Goal: Task Accomplishment & Management: Manage account settings

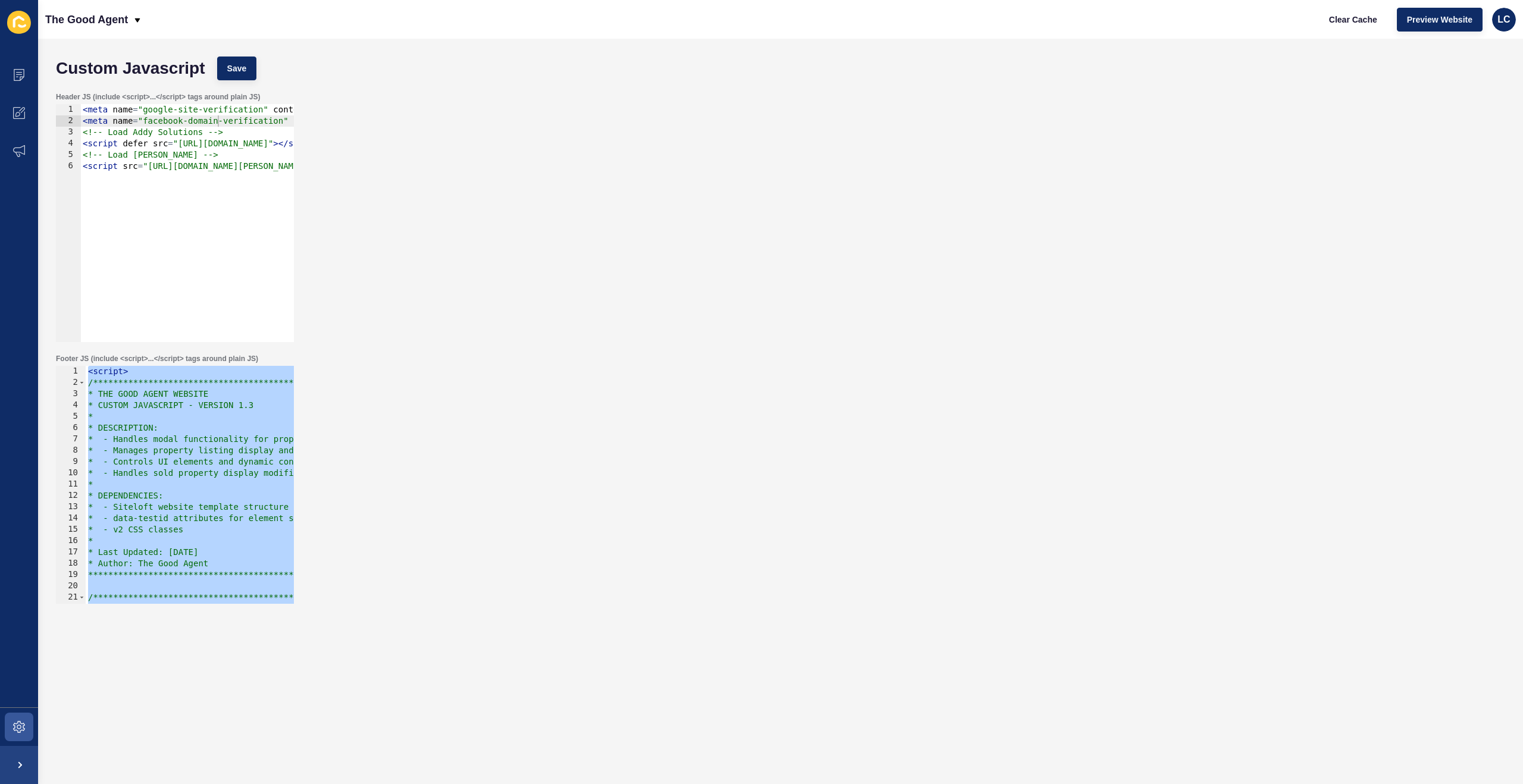
click at [163, 130] on div "< meta name = "google-site-verification" content = "rPl1LRxVGPPT2RPM9JRFqLCkFRO…" at bounding box center [477, 235] width 794 height 261
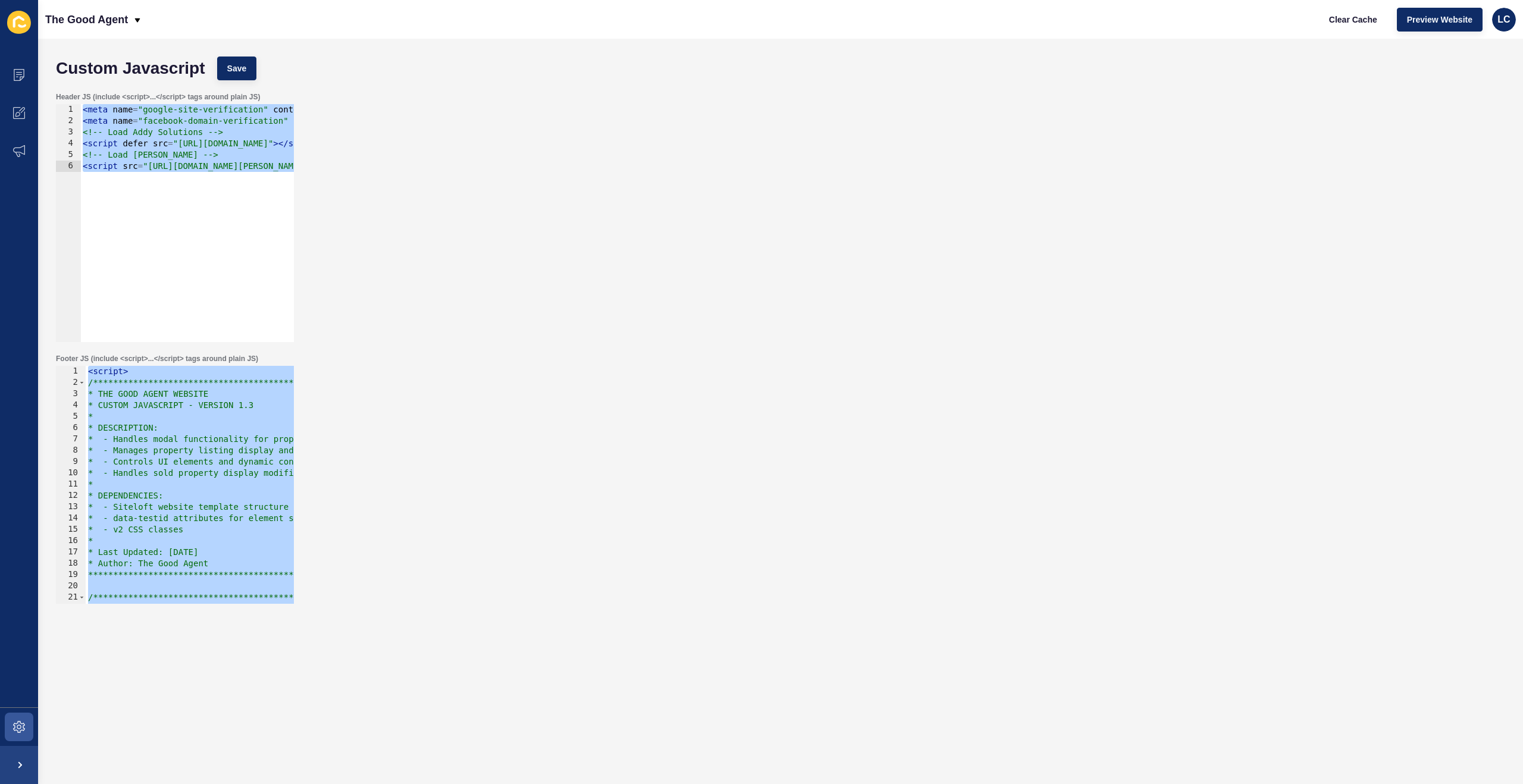
paste textarea "link rel="dns-prefetch" href="//hooks.zapier.com""
type textarea "<link rel="dns-prefetch" href="//hooks.zapier.com">"
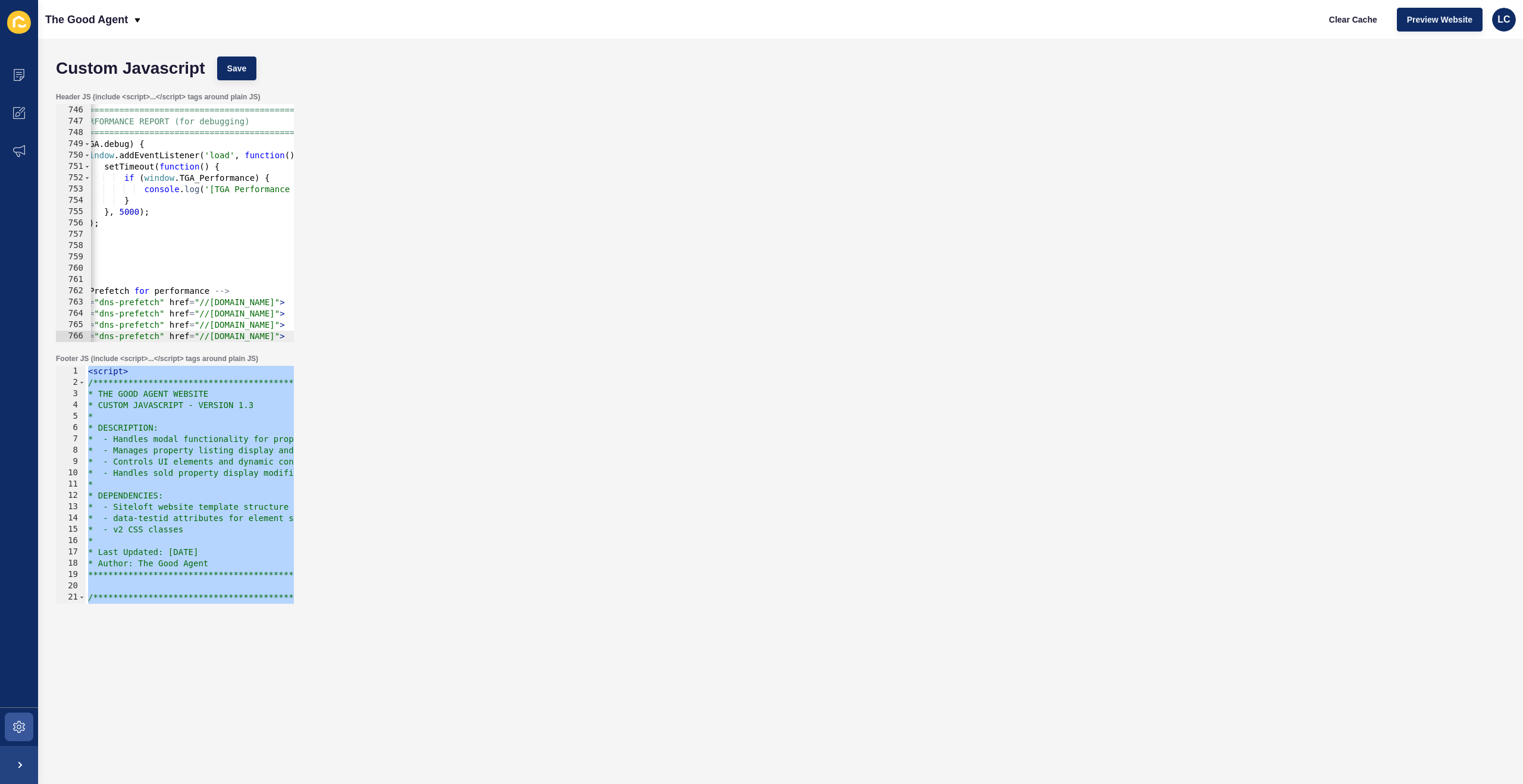
scroll to position [0, 49]
paste textarea
type textarea "</script>"
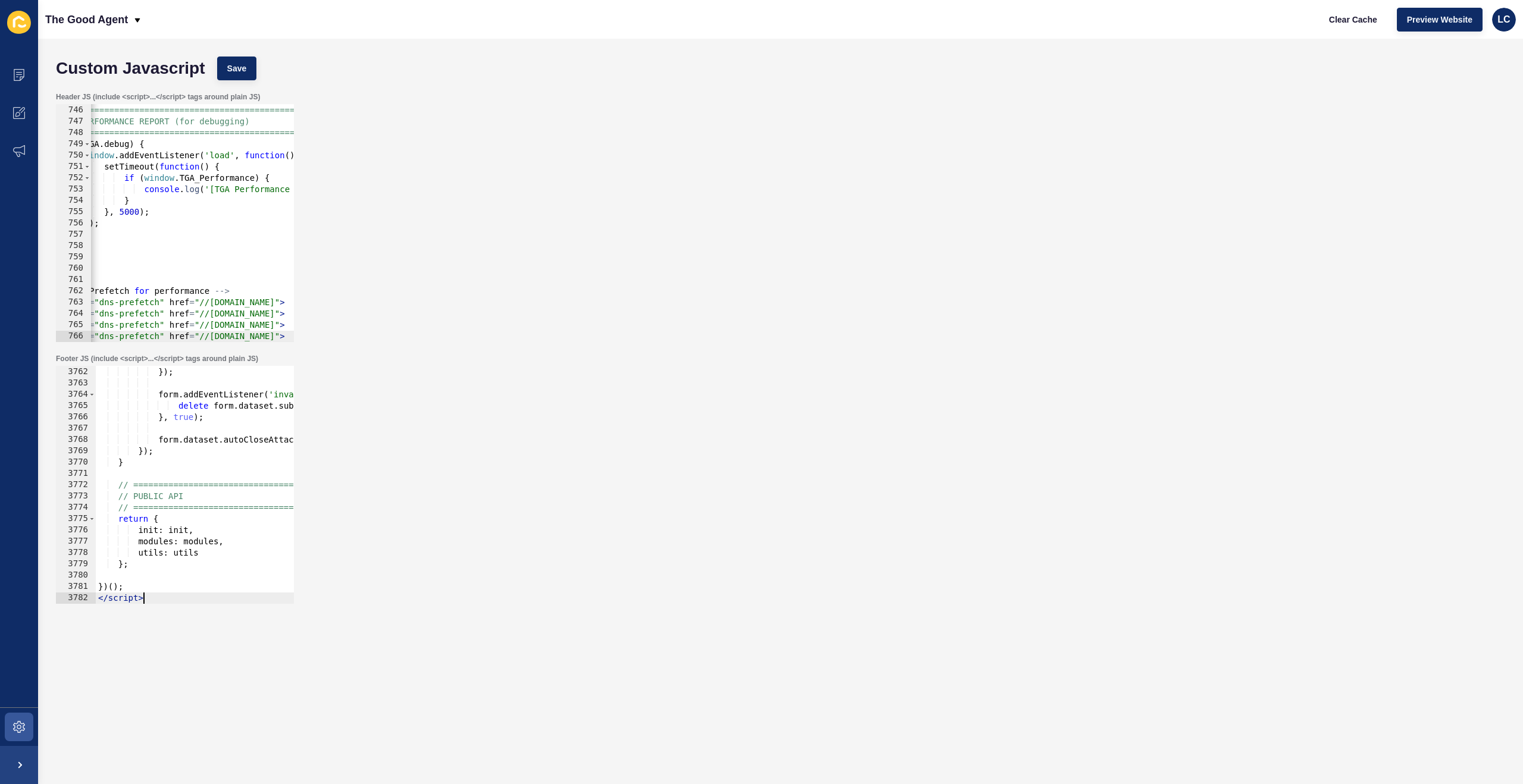
scroll to position [19243, 0]
click at [246, 68] on span "Save" at bounding box center [237, 67] width 20 height 12
click at [1338, 18] on span "Clear Cache" at bounding box center [1353, 19] width 49 height 12
click at [252, 184] on div "// ============================================ // PERFORMANCE REPORT (for debu…" at bounding box center [533, 224] width 984 height 261
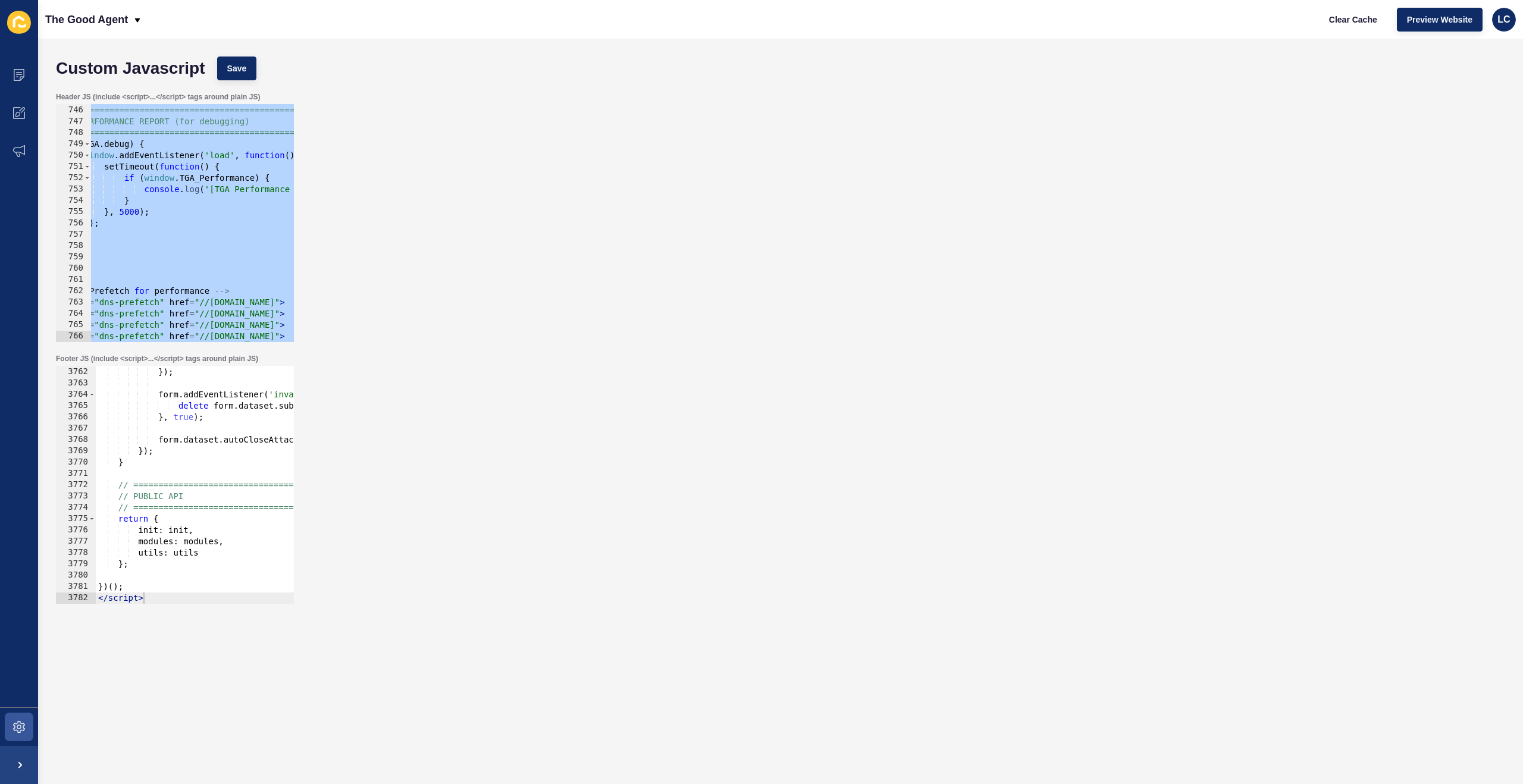
paste textarea
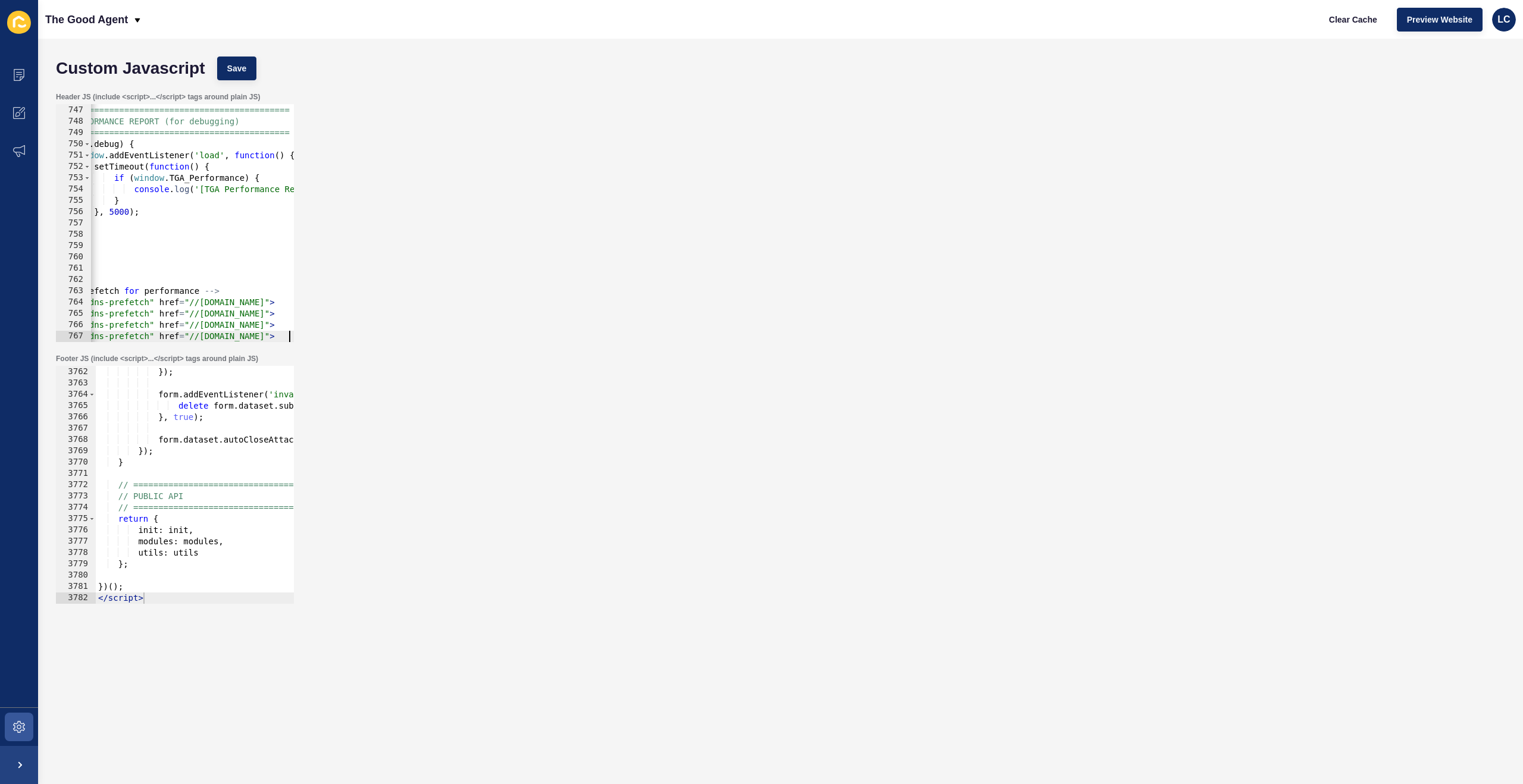
scroll to position [0, 58]
click at [233, 66] on span "Save" at bounding box center [237, 67] width 20 height 12
click at [1351, 20] on span "Clear Cache" at bounding box center [1353, 19] width 49 height 12
click at [271, 94] on div "Header JS (include <script>...</script> tags around plain JS)" at bounding box center [175, 96] width 237 height 10
drag, startPoint x: 270, startPoint y: 94, endPoint x: 153, endPoint y: 78, distance: 118.1
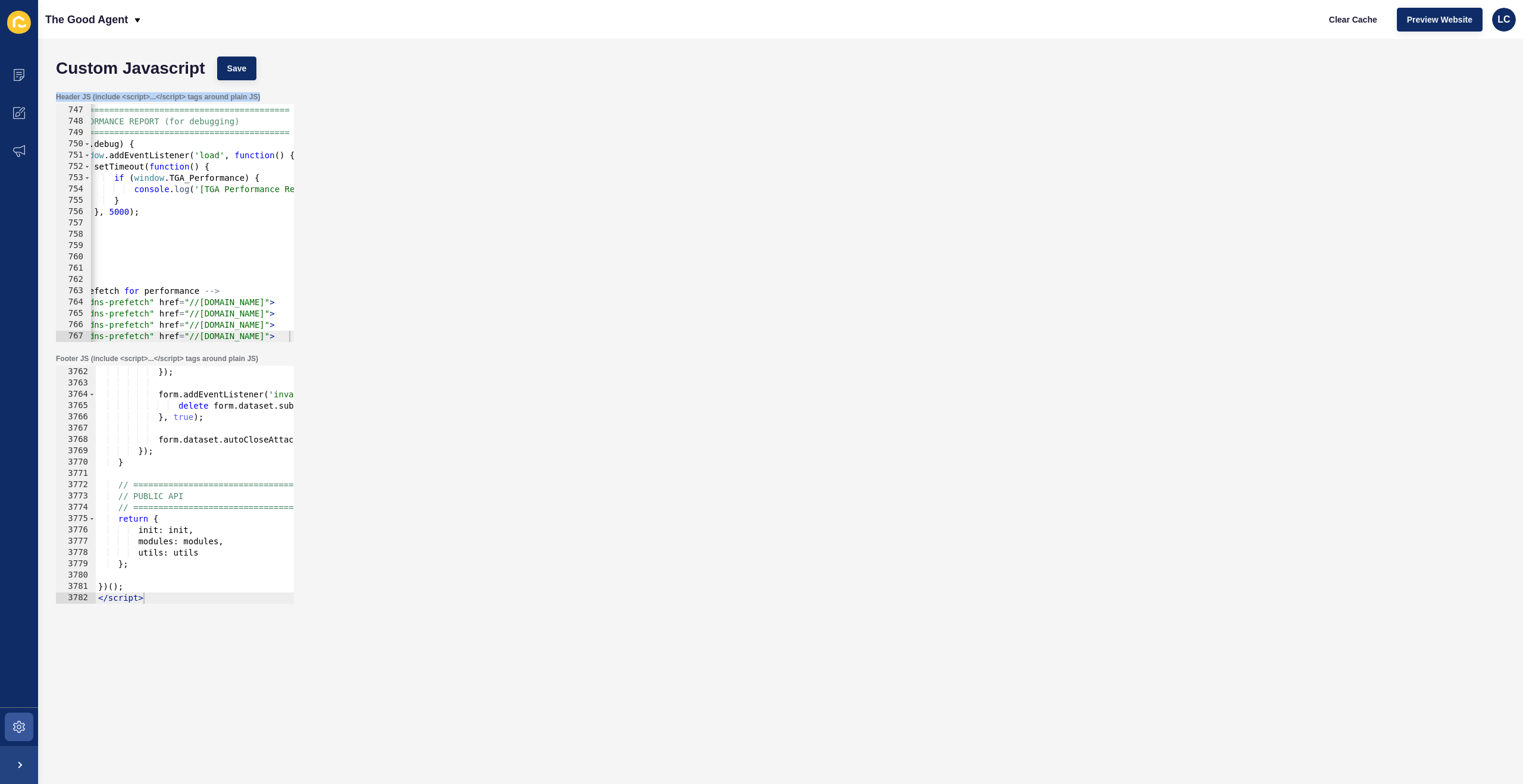
click at [72, 85] on form "Custom Javascript Save Header JS (include <script>...</script> tags around plai…" at bounding box center [781, 387] width 1461 height 673
copy form "Save Header JS (include <script>...</script> tags around plain JS)"
click at [244, 352] on div "Footer JS (include <script>...</script> tags around plain JS) </script> 3761 37…" at bounding box center [781, 478] width 1461 height 262
drag, startPoint x: 273, startPoint y: 98, endPoint x: 57, endPoint y: 97, distance: 216.0
click at [57, 97] on div "Header JS (include <script>...</script> tags around plain JS)" at bounding box center [175, 96] width 237 height 10
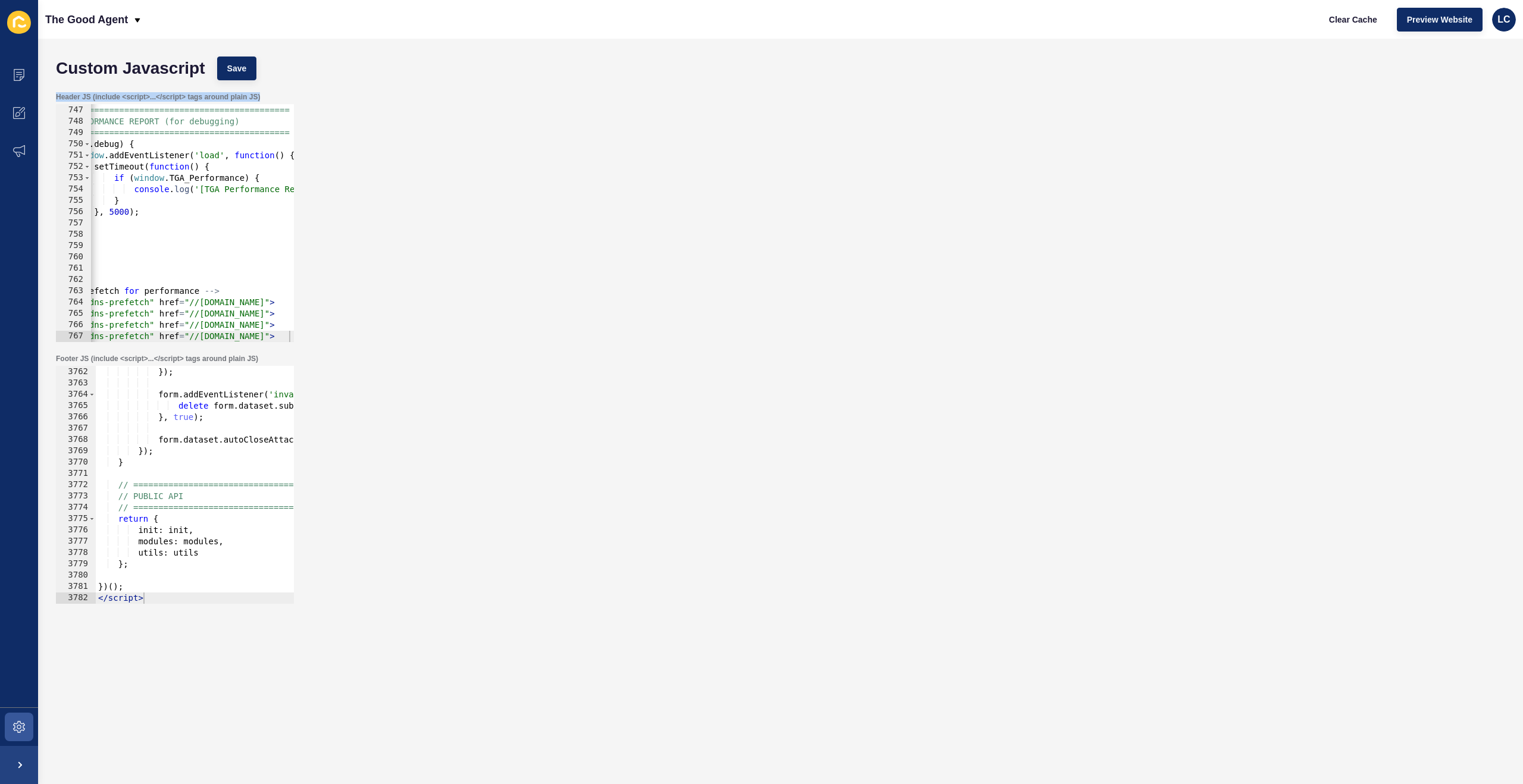
copy label "Header JS (include <script>...</script> tags around plain JS)"
click at [243, 252] on div "// ============================================ // PERFORMANCE REPORT (for debu…" at bounding box center [524, 224] width 984 height 261
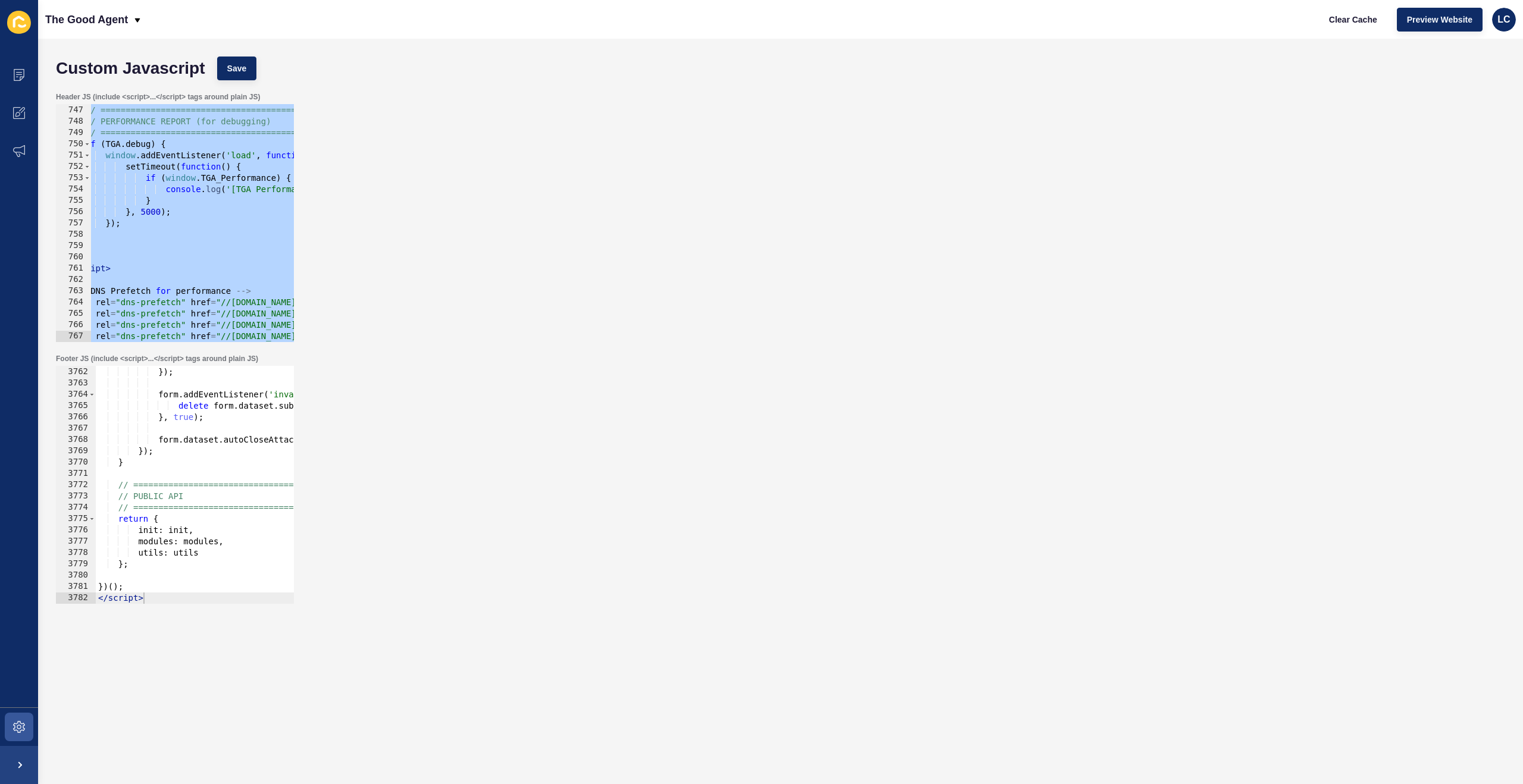
paste textarea
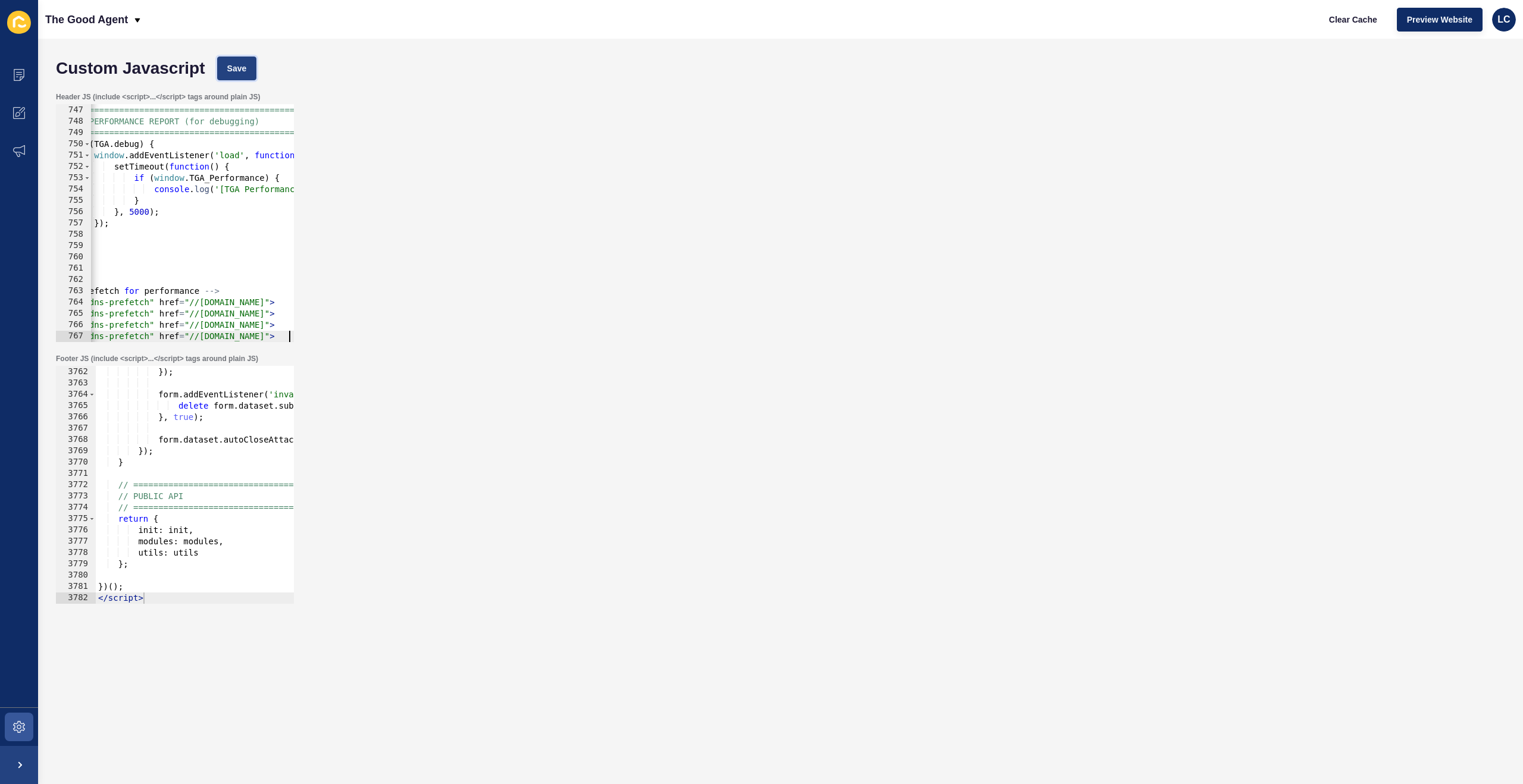
click at [245, 73] on span "Save" at bounding box center [237, 67] width 20 height 12
click at [1346, 22] on span "Clear Cache" at bounding box center [1353, 19] width 49 height 12
click at [190, 140] on div "// ============================================ // PERFORMANCE REPORT (for debu…" at bounding box center [533, 224] width 1004 height 261
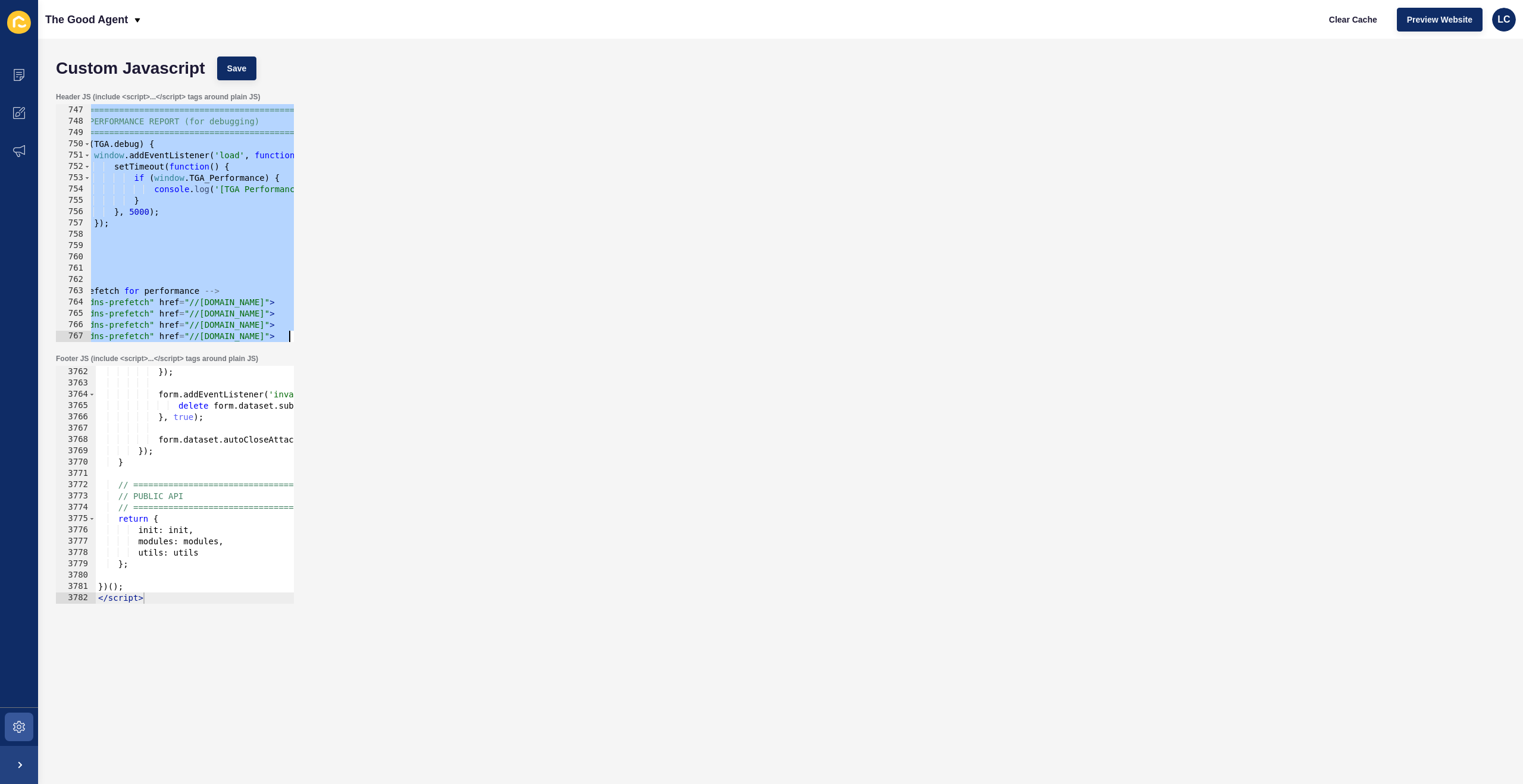
paste textarea
type textarea "<link rel="dns-prefetch" href="//hooks.zapier.com">"
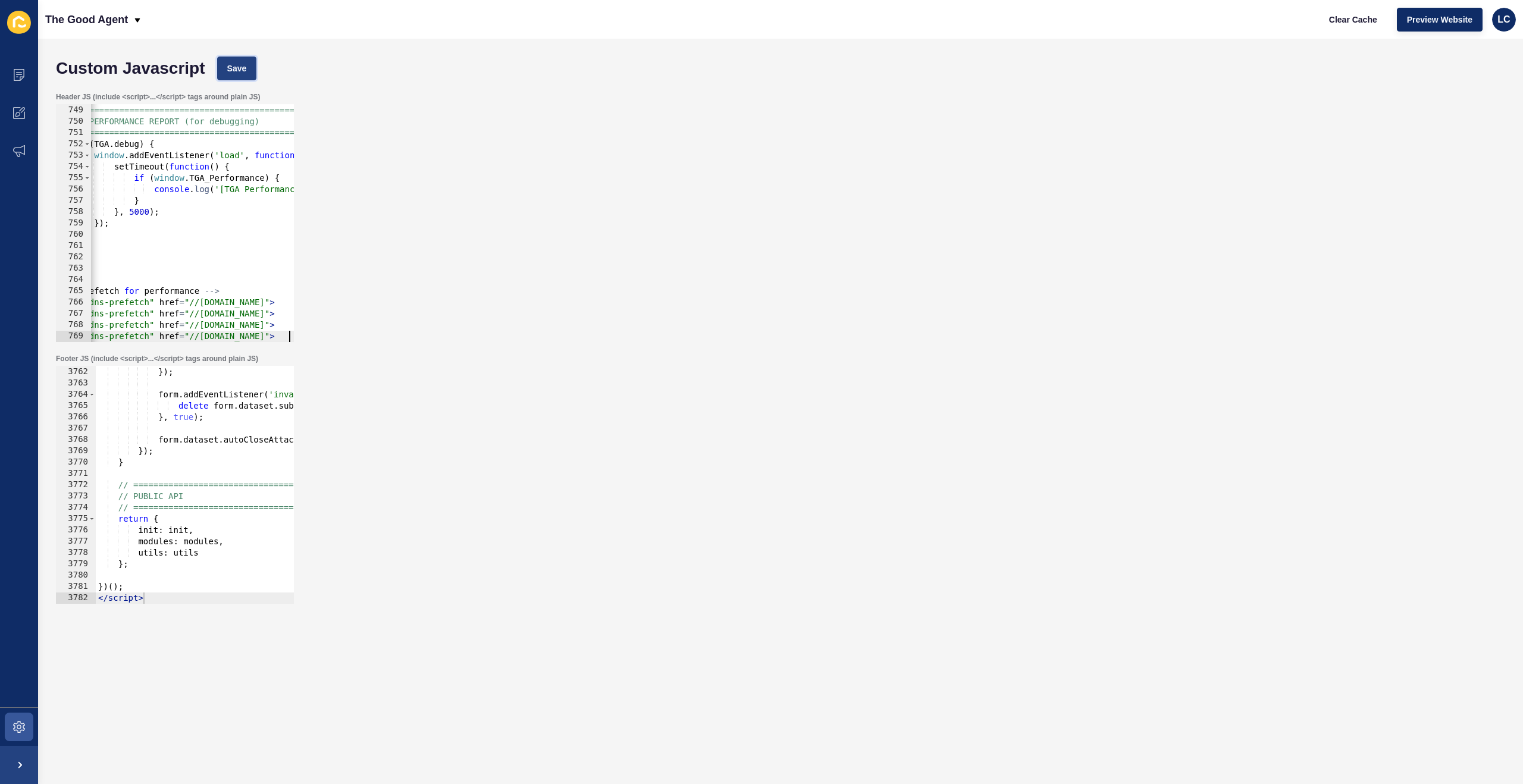
click at [237, 62] on span "Save" at bounding box center [237, 67] width 20 height 12
click at [1346, 16] on span "Clear Cache" at bounding box center [1353, 19] width 49 height 12
click at [269, 355] on div "Footer JS (include <script>...</script> tags around plain JS)" at bounding box center [175, 358] width 237 height 10
drag, startPoint x: 264, startPoint y: 356, endPoint x: 54, endPoint y: 353, distance: 210.0
click at [52, 355] on div "Footer JS (include <script>...</script> tags around plain JS) </script> 3761 37…" at bounding box center [781, 478] width 1461 height 262
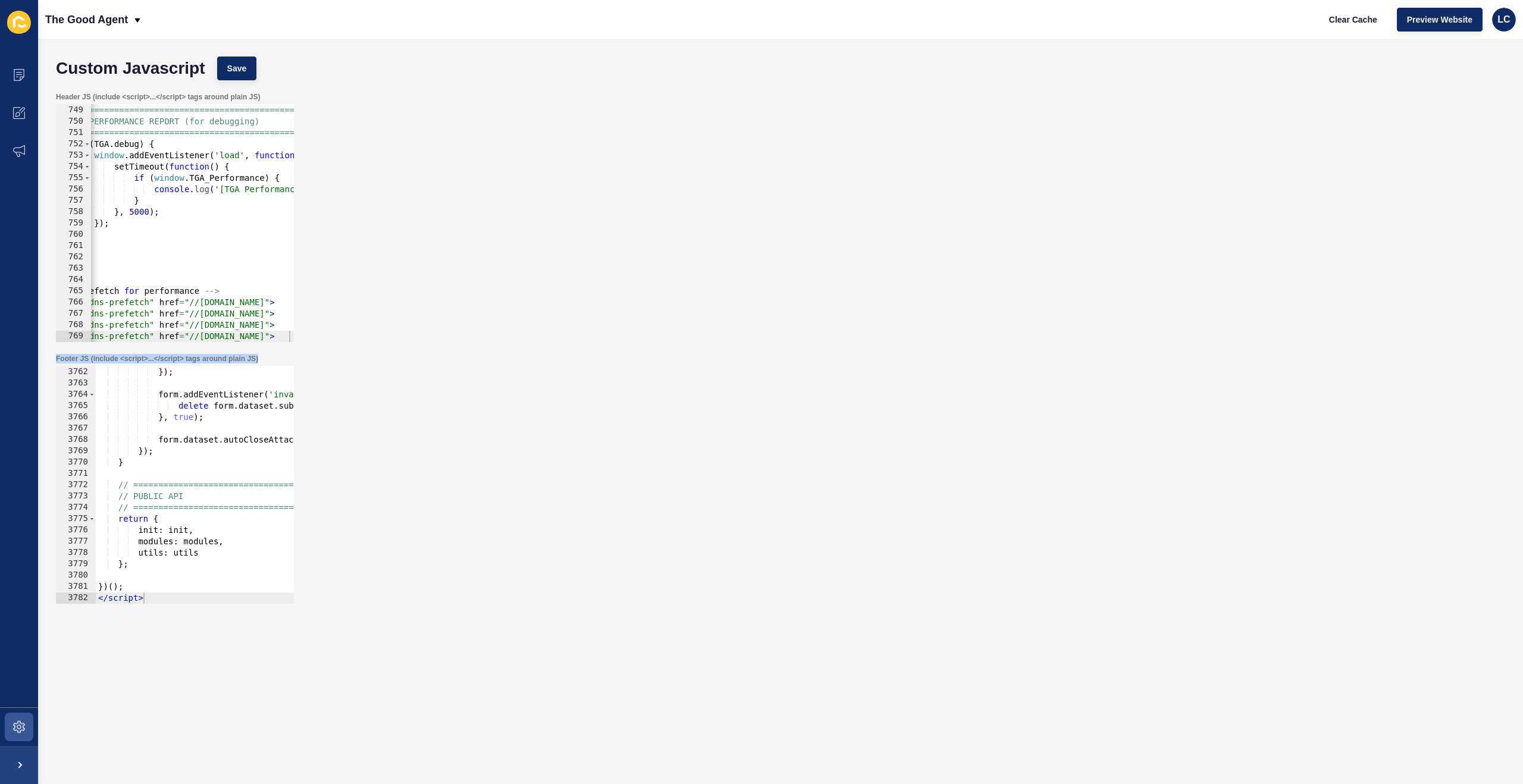
copy label "Footer JS (include <script>...</script> tags around plain JS)"
drag, startPoint x: 267, startPoint y: 95, endPoint x: 71, endPoint y: 97, distance: 196.0
click at [56, 97] on div "Header JS (include <script>...</script> tags around plain JS)" at bounding box center [175, 96] width 237 height 10
copy label "Header JS (include <script>...</script> tags around plain JS)"
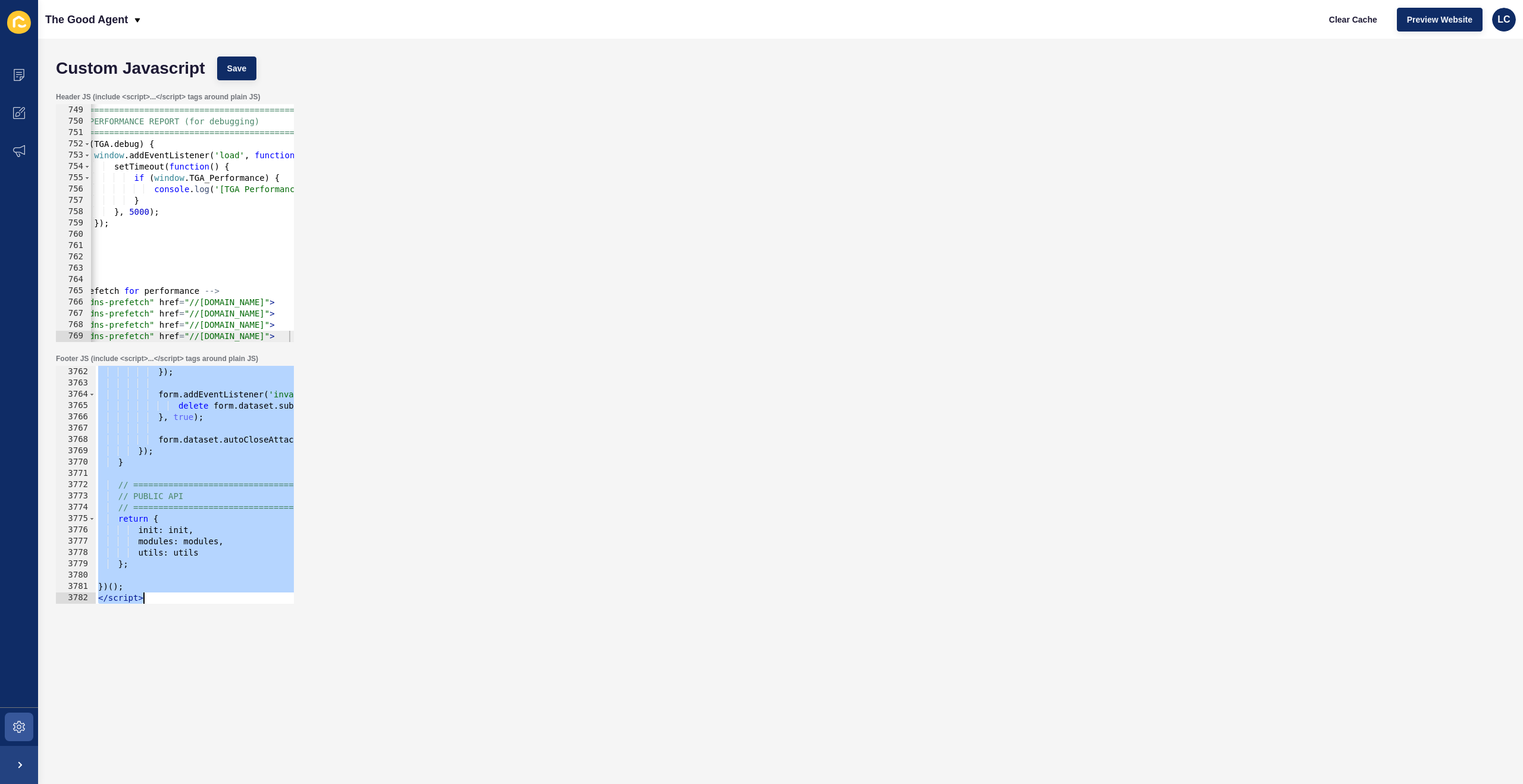
paste textarea
type textarea "</script>"
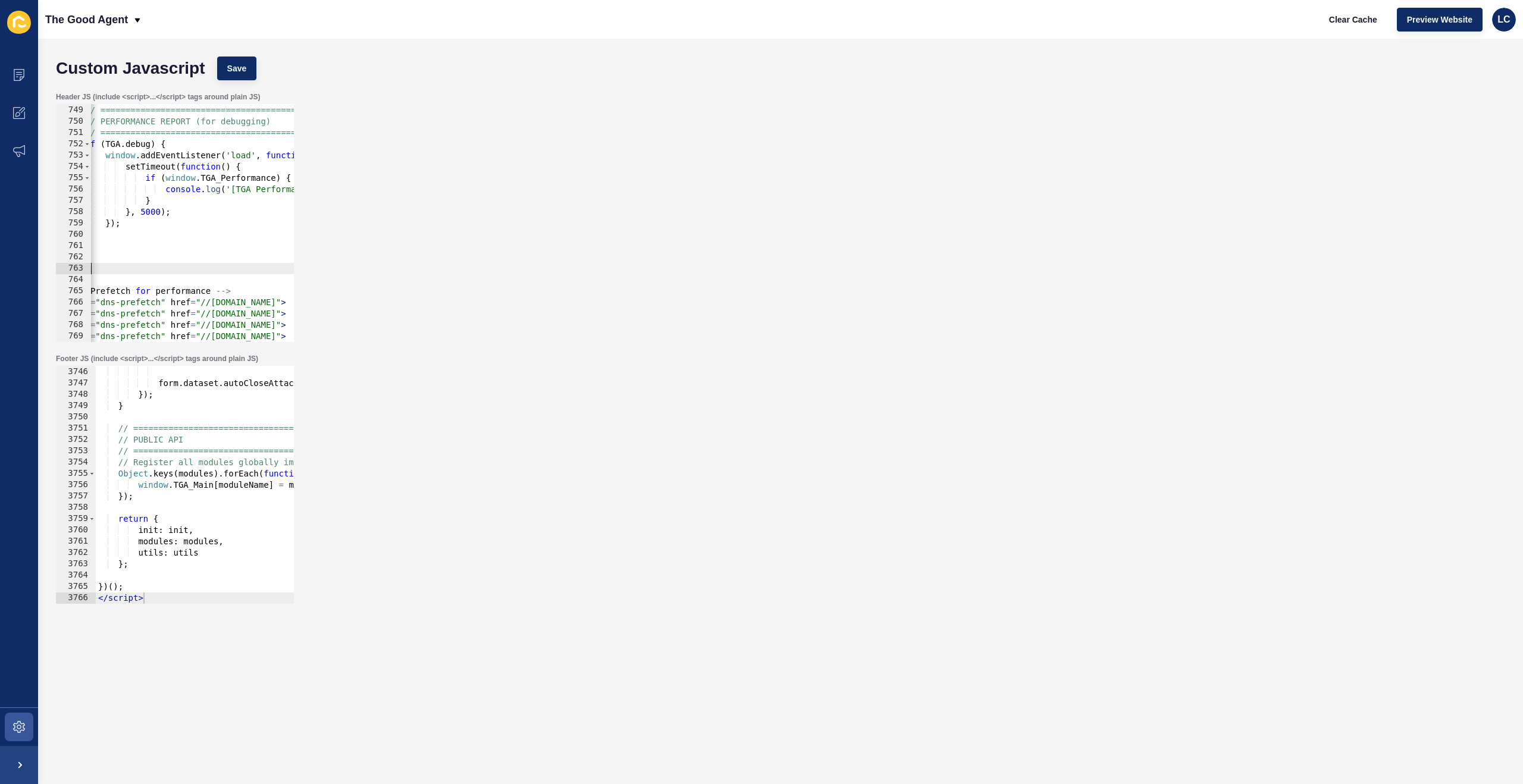
click at [173, 264] on div "// ============================================ // PERFORMANCE REPORT (for debu…" at bounding box center [545, 224] width 1004 height 261
click at [195, 148] on div "// ============================================ // PERFORMANCE REPORT (for debu…" at bounding box center [545, 224] width 1004 height 261
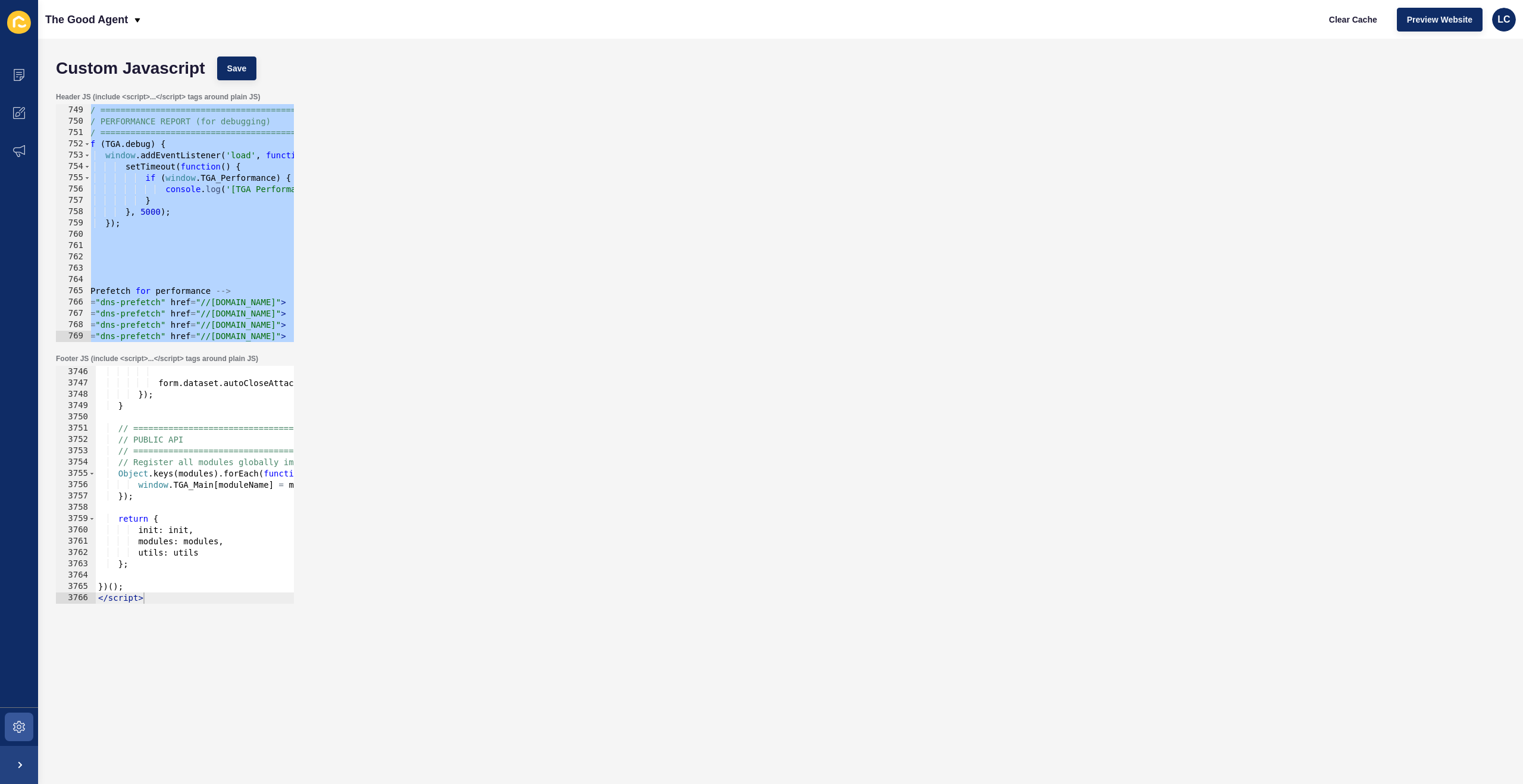
paste textarea
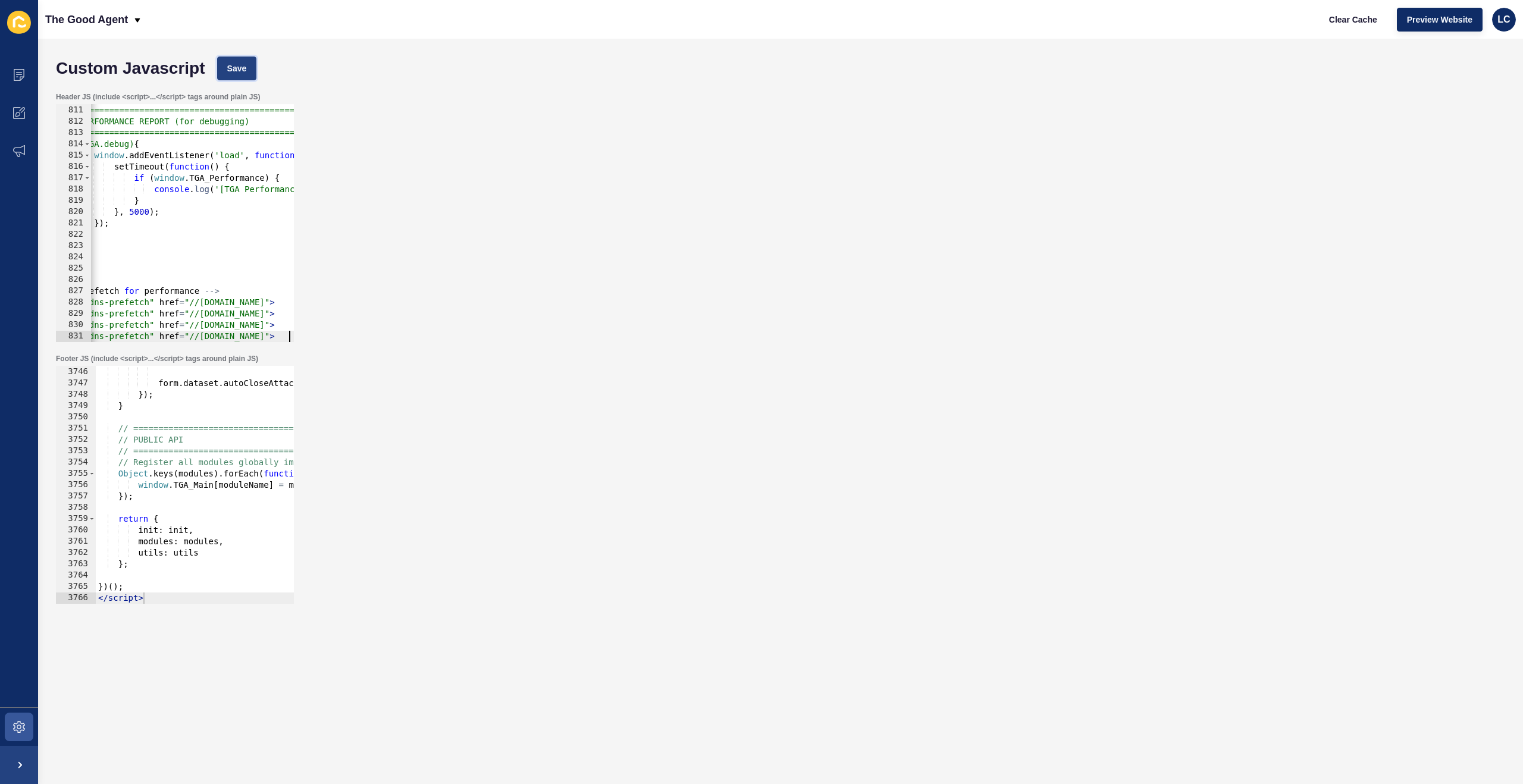
click at [237, 62] on span "Save" at bounding box center [237, 67] width 20 height 12
click at [1353, 20] on span "Clear Cache" at bounding box center [1353, 19] width 49 height 12
click at [242, 264] on div "// ============================================ // PERFORMANCE REPORT (for debu…" at bounding box center [533, 224] width 1004 height 261
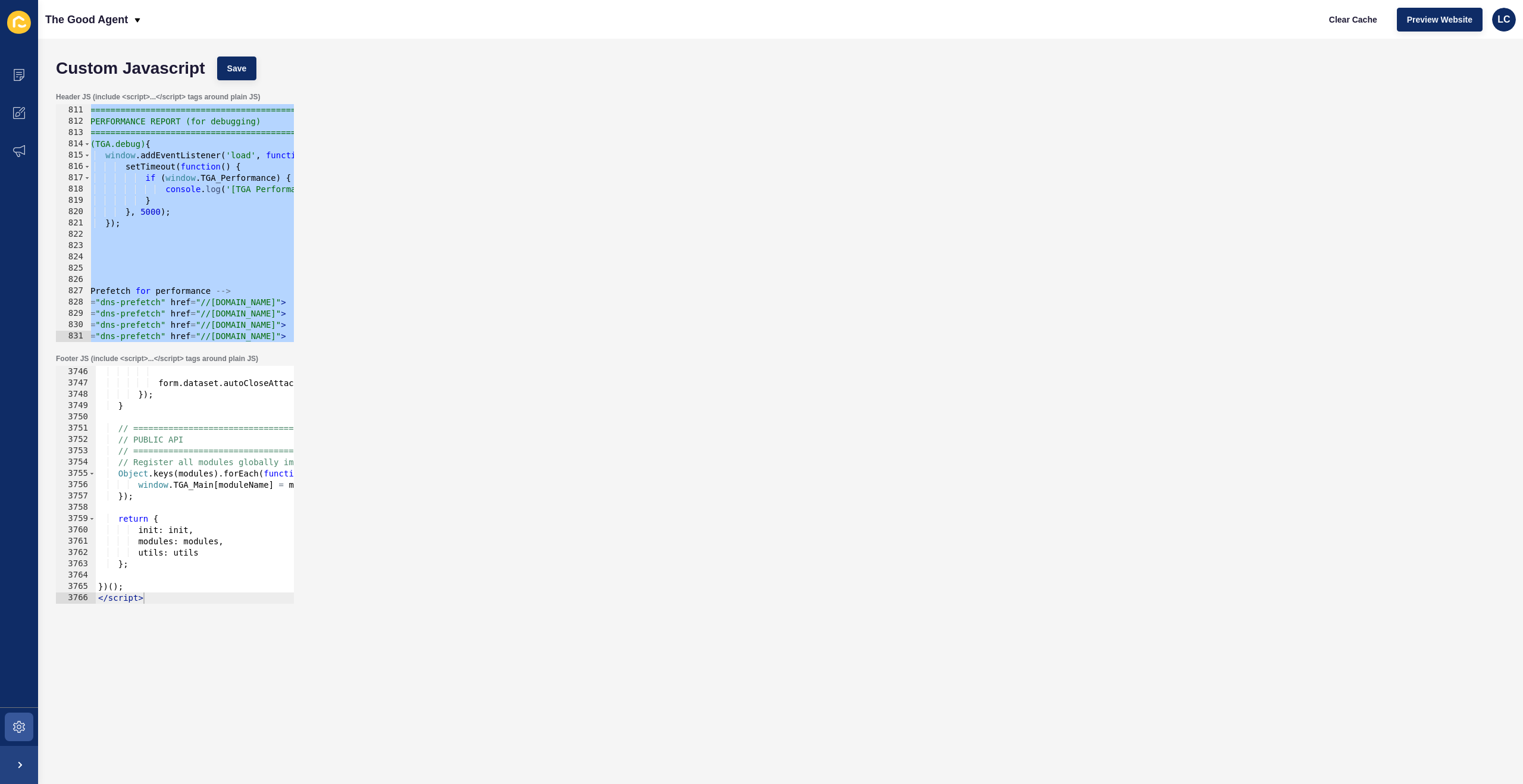
paste textarea
type textarea "<link rel="dns-prefetch" href="//hooks.zapier.com">"
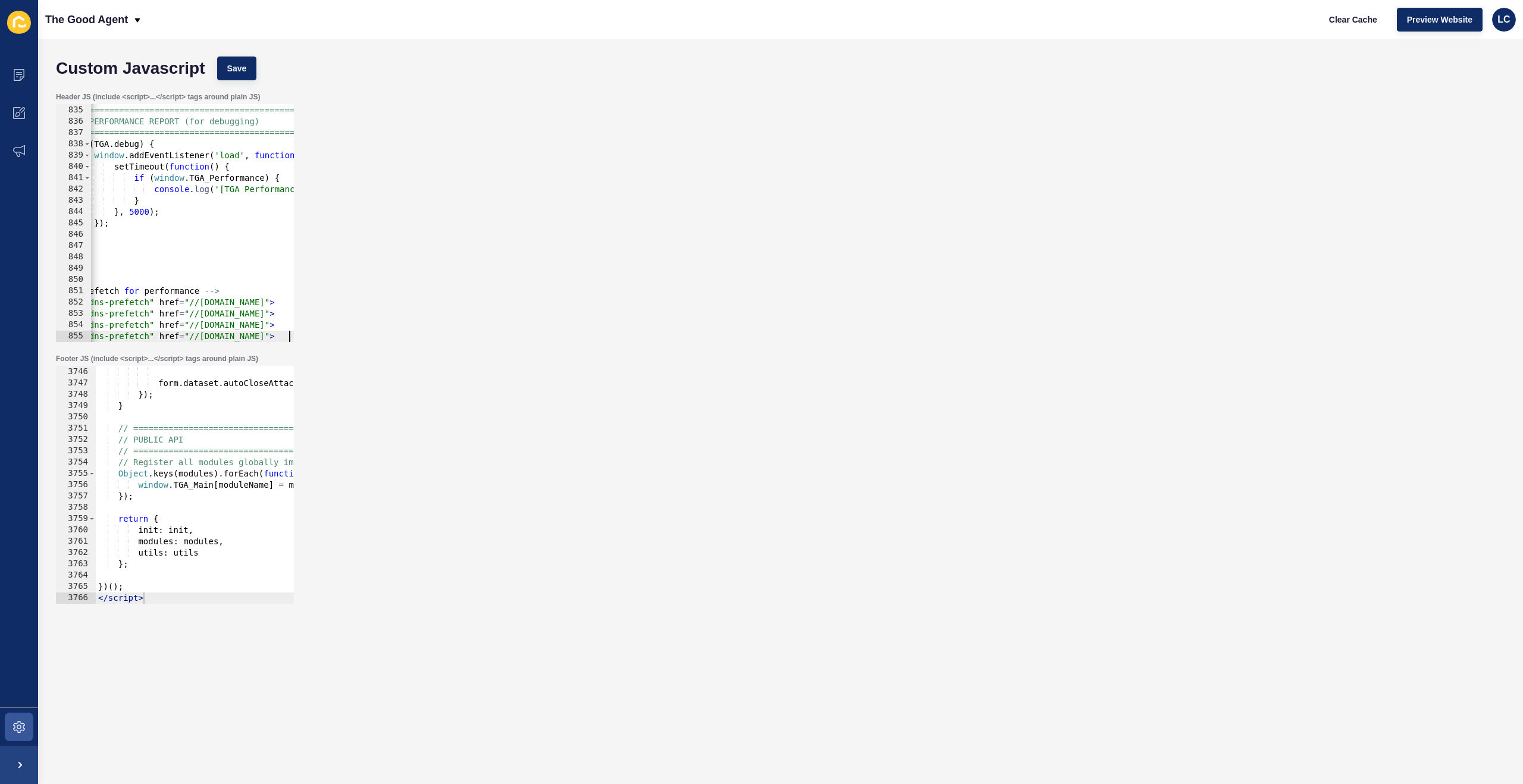
scroll to position [0, 58]
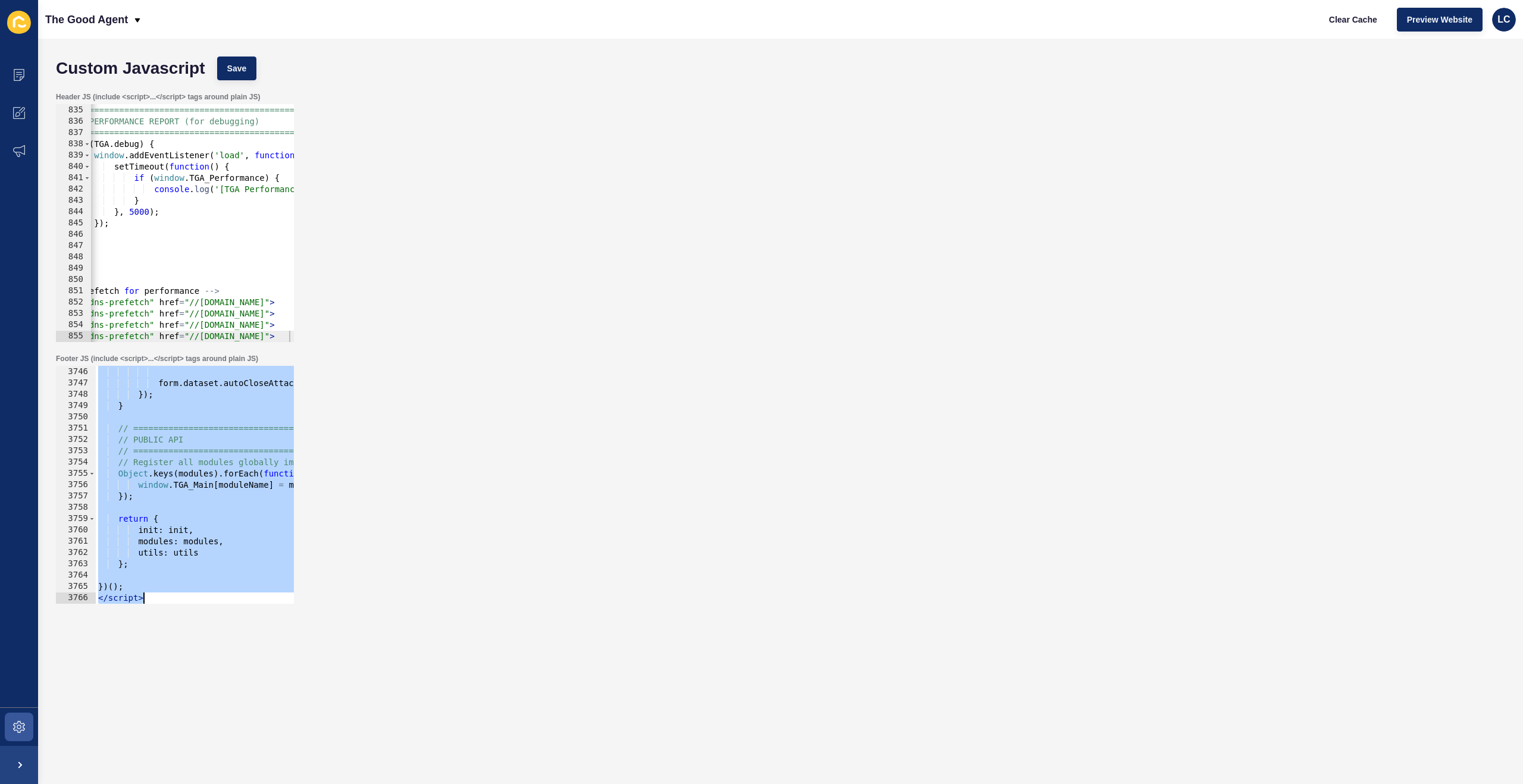
paste textarea
type textarea "</script>"
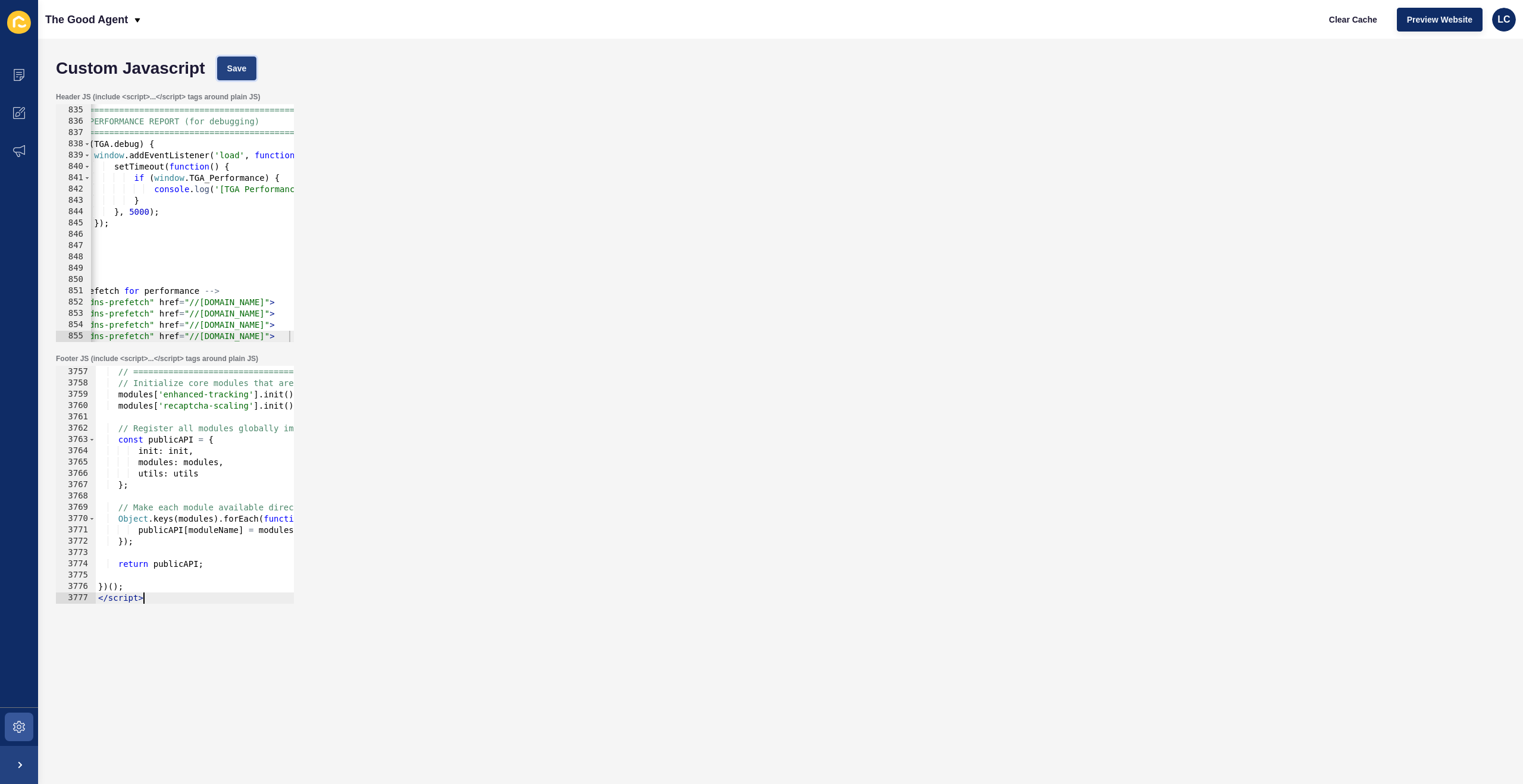
click at [246, 67] on span "Save" at bounding box center [237, 67] width 20 height 12
click at [1348, 18] on span "Clear Cache" at bounding box center [1353, 19] width 49 height 12
click at [233, 167] on div "// ============================================ // PERFORMANCE REPORT (for debu…" at bounding box center [533, 224] width 1004 height 261
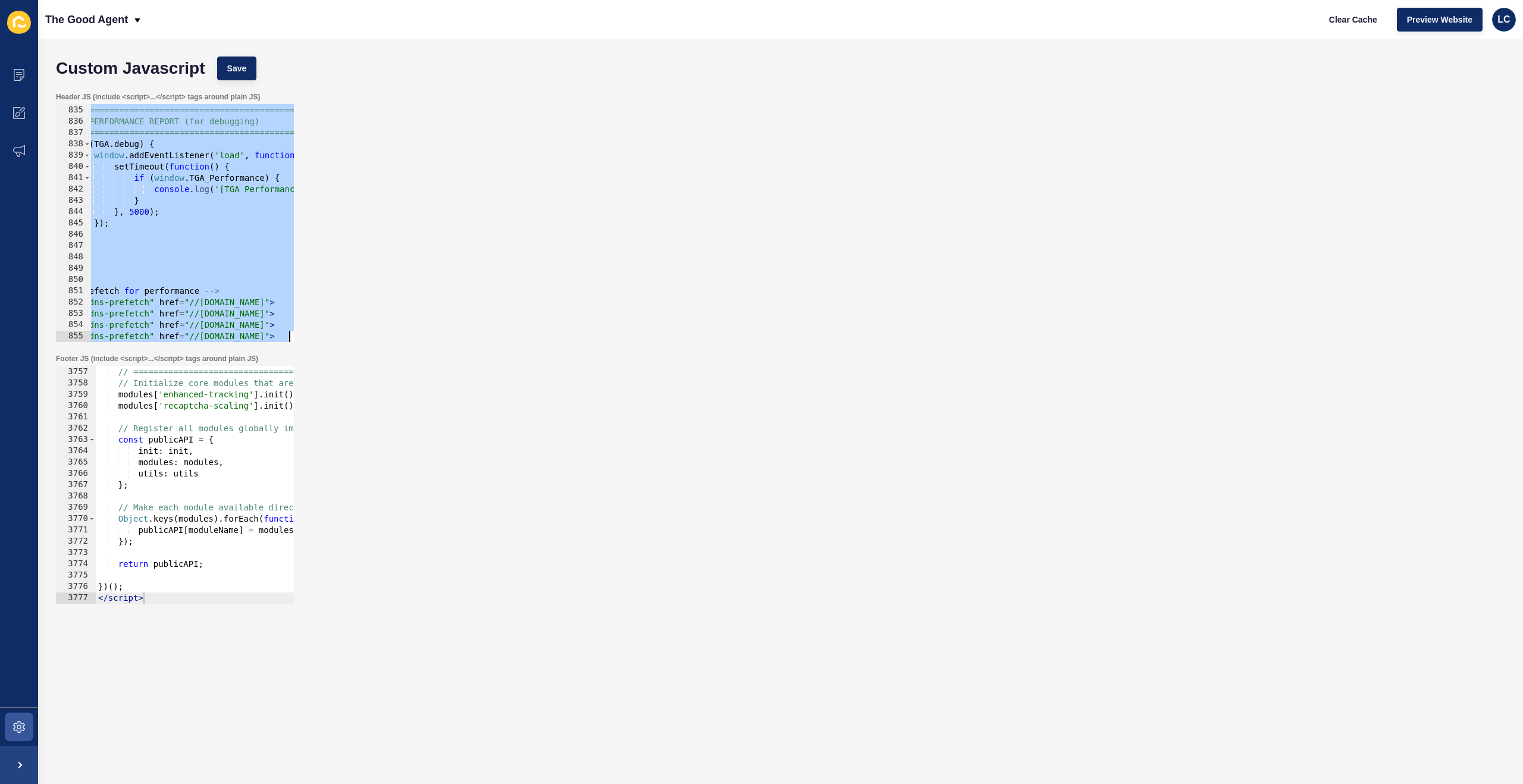
paste textarea
type textarea "<link rel="dns-prefetch" href="//hooks.zapier.com">"
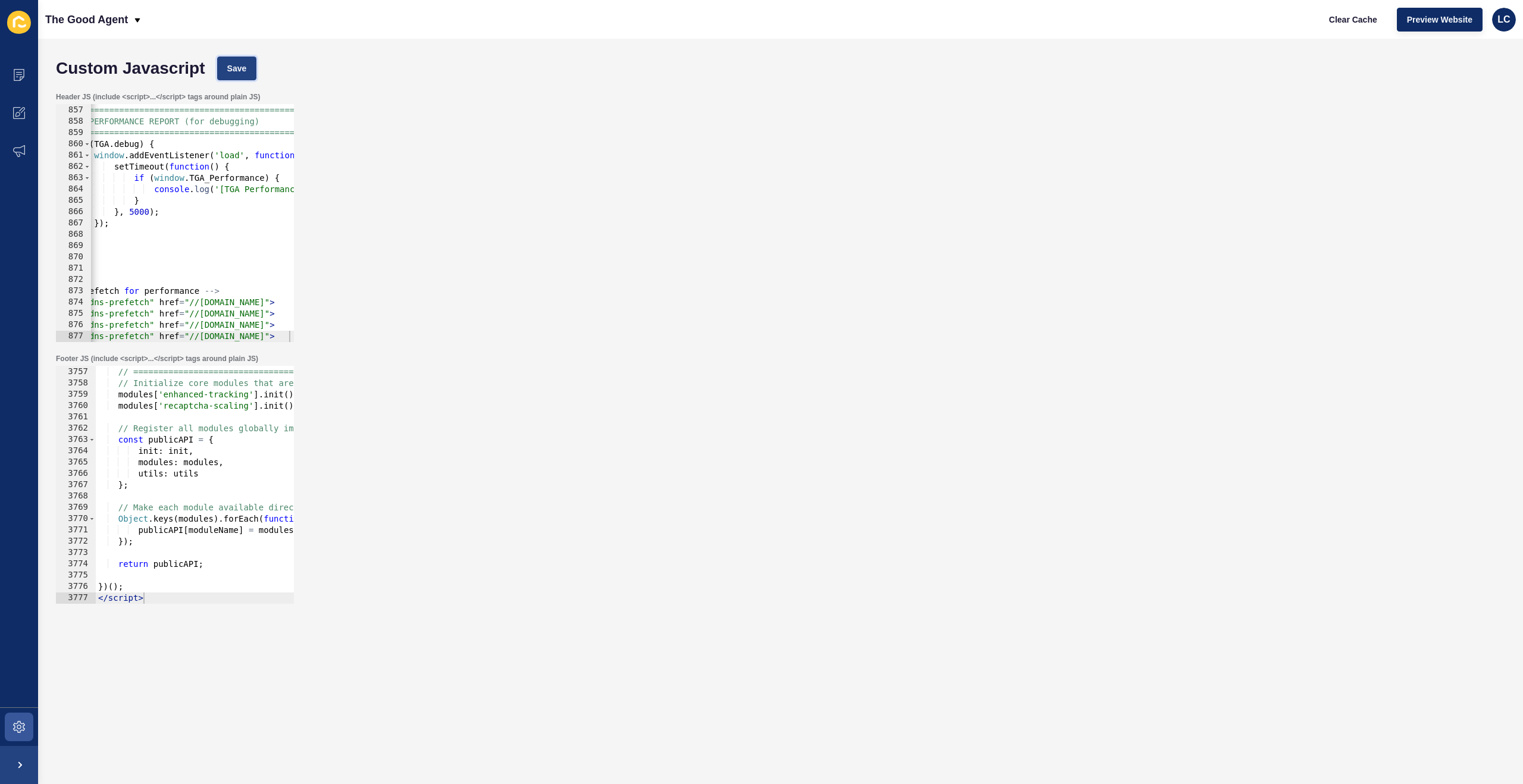
click at [246, 69] on span "Save" at bounding box center [237, 67] width 20 height 12
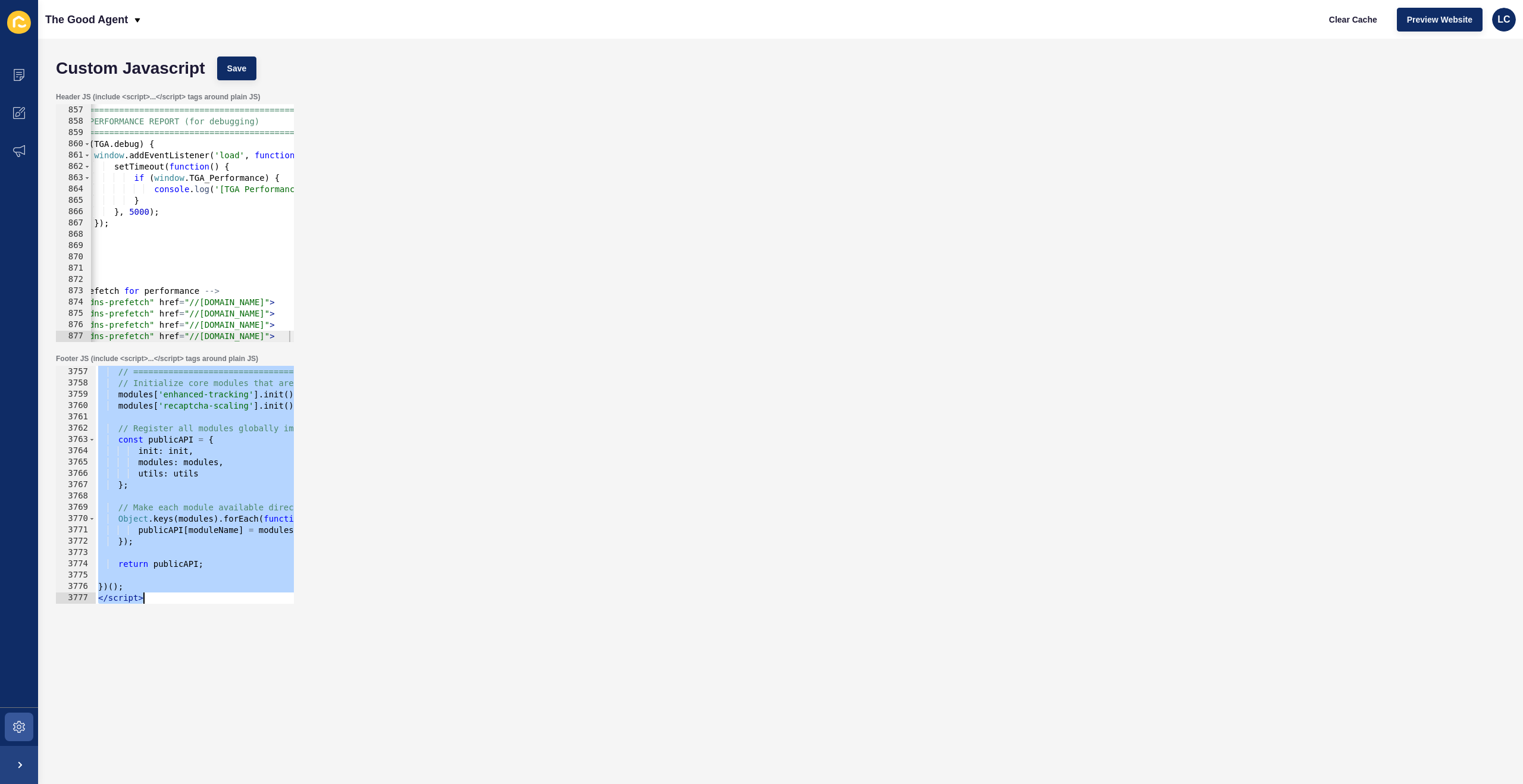
paste textarea
type textarea "</script>"
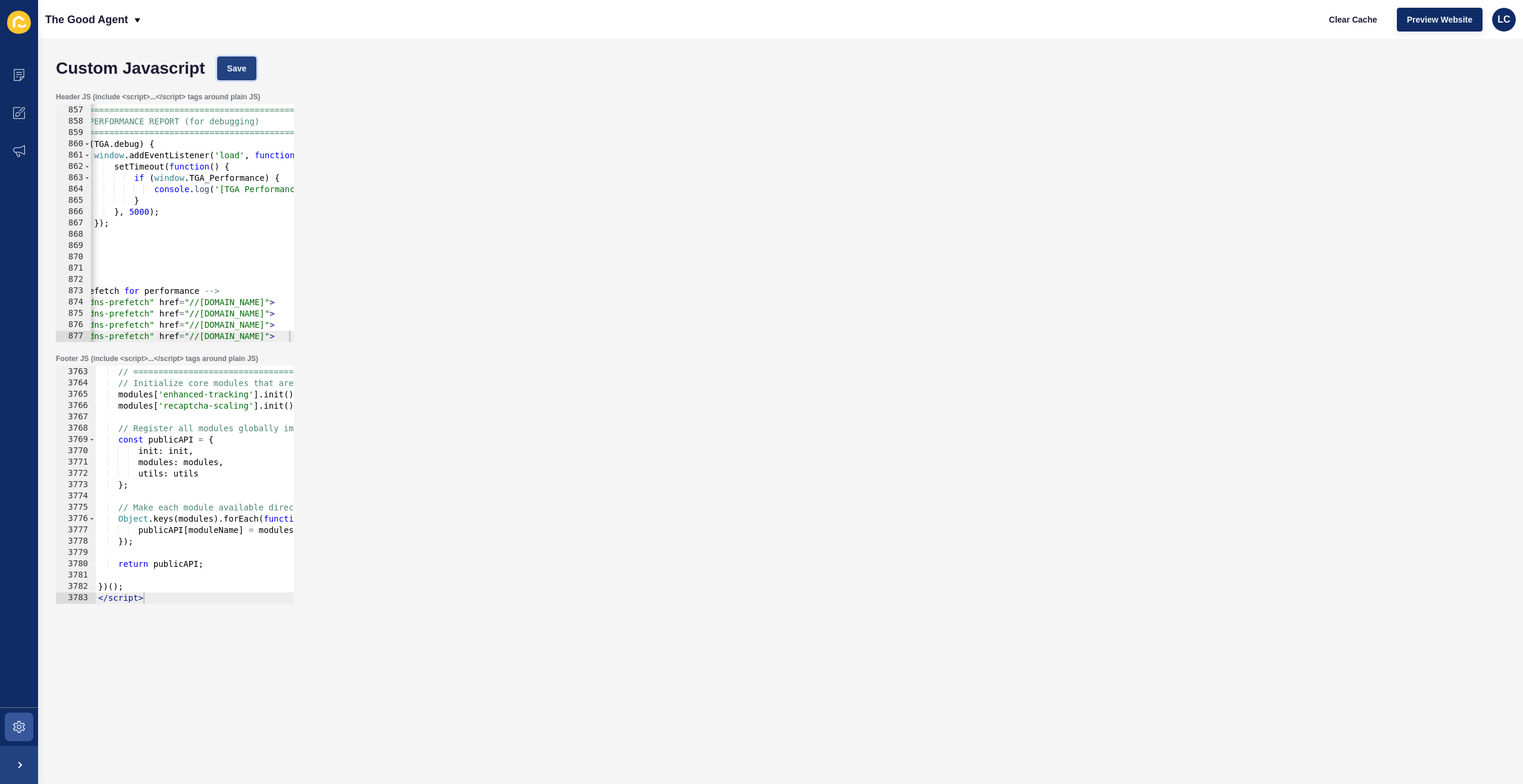
click at [246, 67] on span "Save" at bounding box center [237, 67] width 20 height 12
click at [1357, 13] on span "Clear Cache" at bounding box center [1353, 19] width 49 height 12
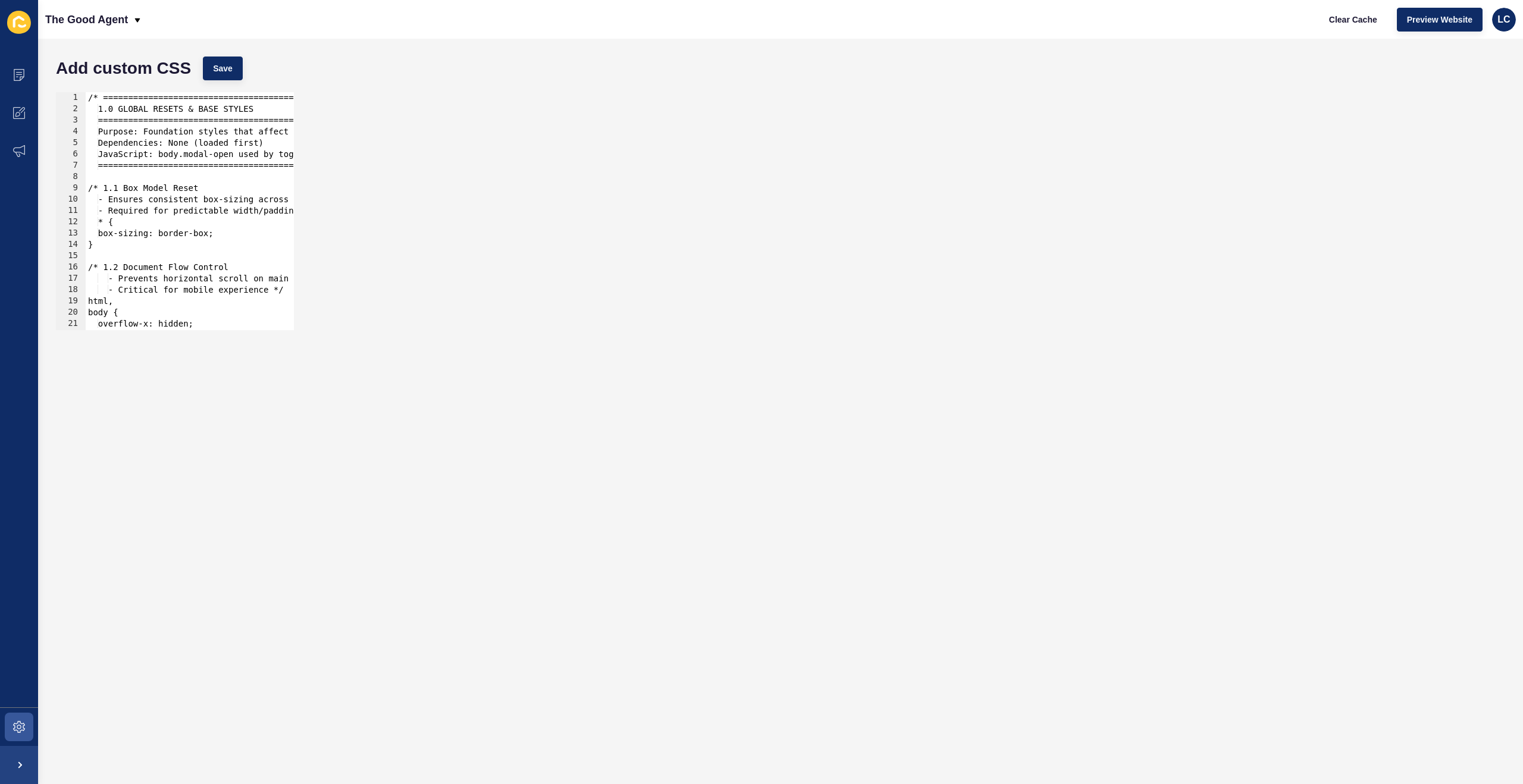
click at [263, 185] on div "/* =============================================== 1.0 GLOBAL RESETS & BASE STY…" at bounding box center [760, 222] width 1349 height 261
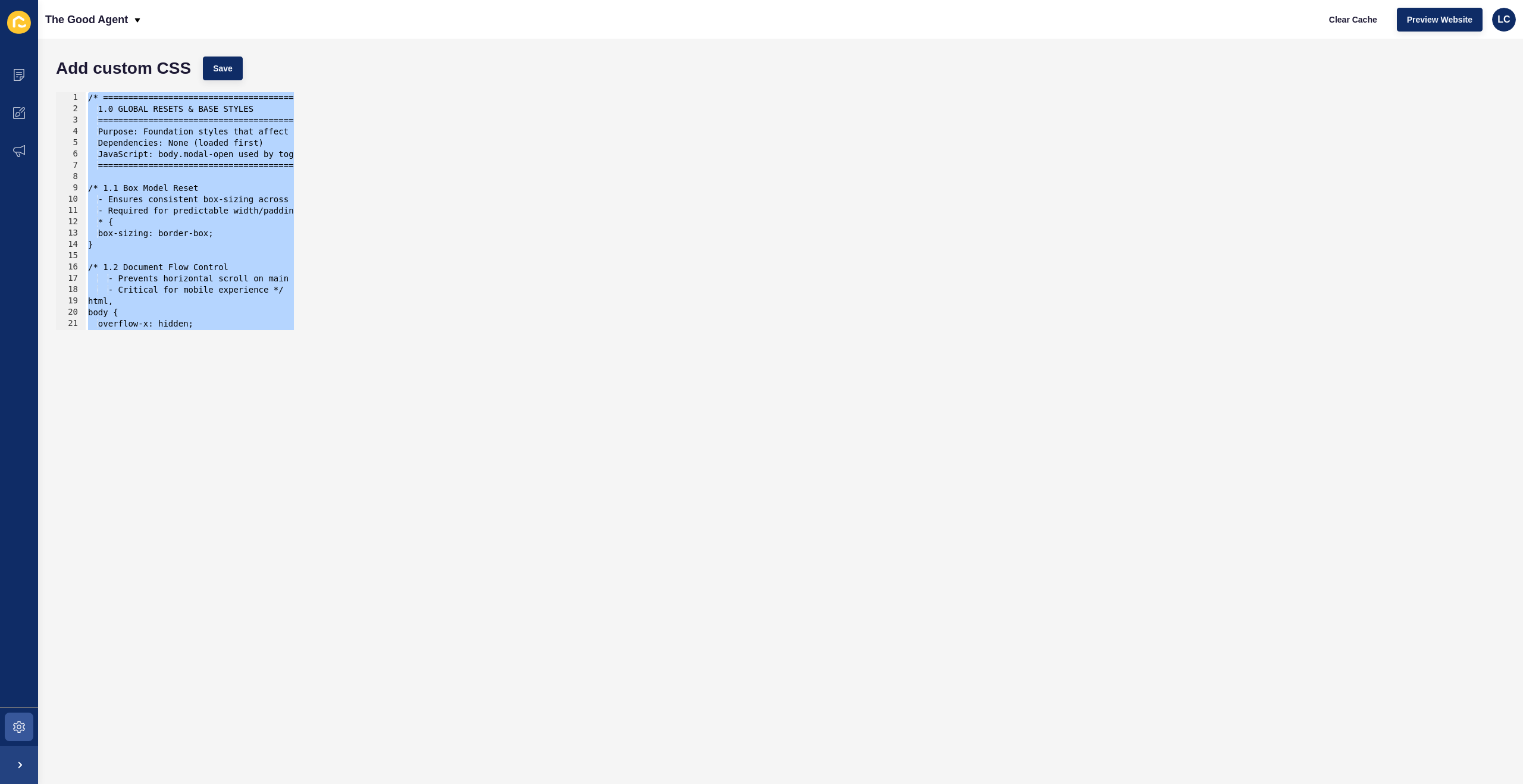
paste textarea
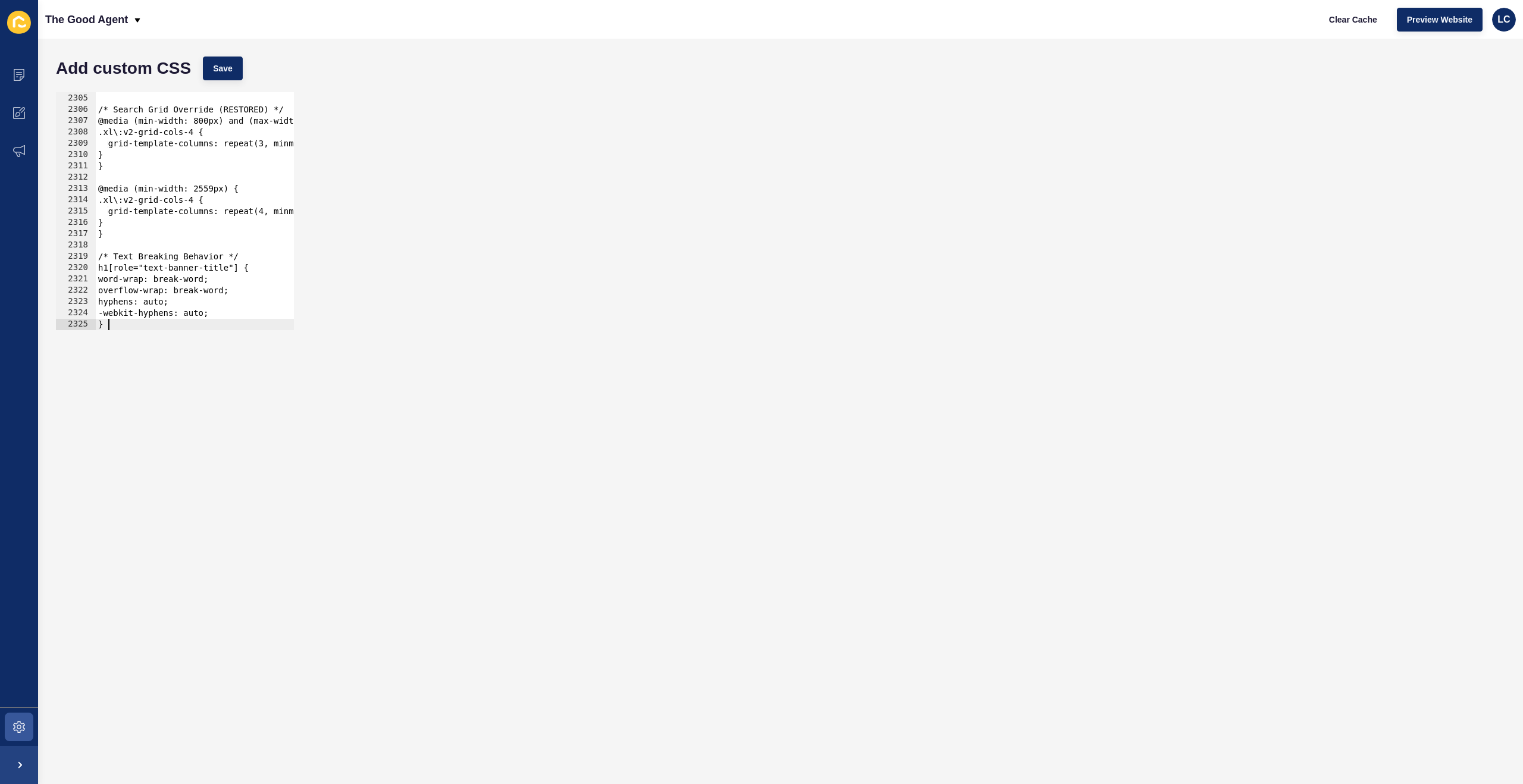
scroll to position [19243, 0]
click at [229, 70] on span "Save" at bounding box center [223, 67] width 20 height 12
click at [1356, 17] on span "Clear Cache" at bounding box center [1353, 19] width 49 height 12
click at [215, 148] on div "} /* Search Grid Override (RESTORED) */ @media (min-width: 800px) and (max-widt…" at bounding box center [770, 212] width 1349 height 261
click at [237, 233] on div "} /* Search Grid Override (RESTORED) */ @media (min-width: 800px) and (max-widt…" at bounding box center [770, 212] width 1349 height 261
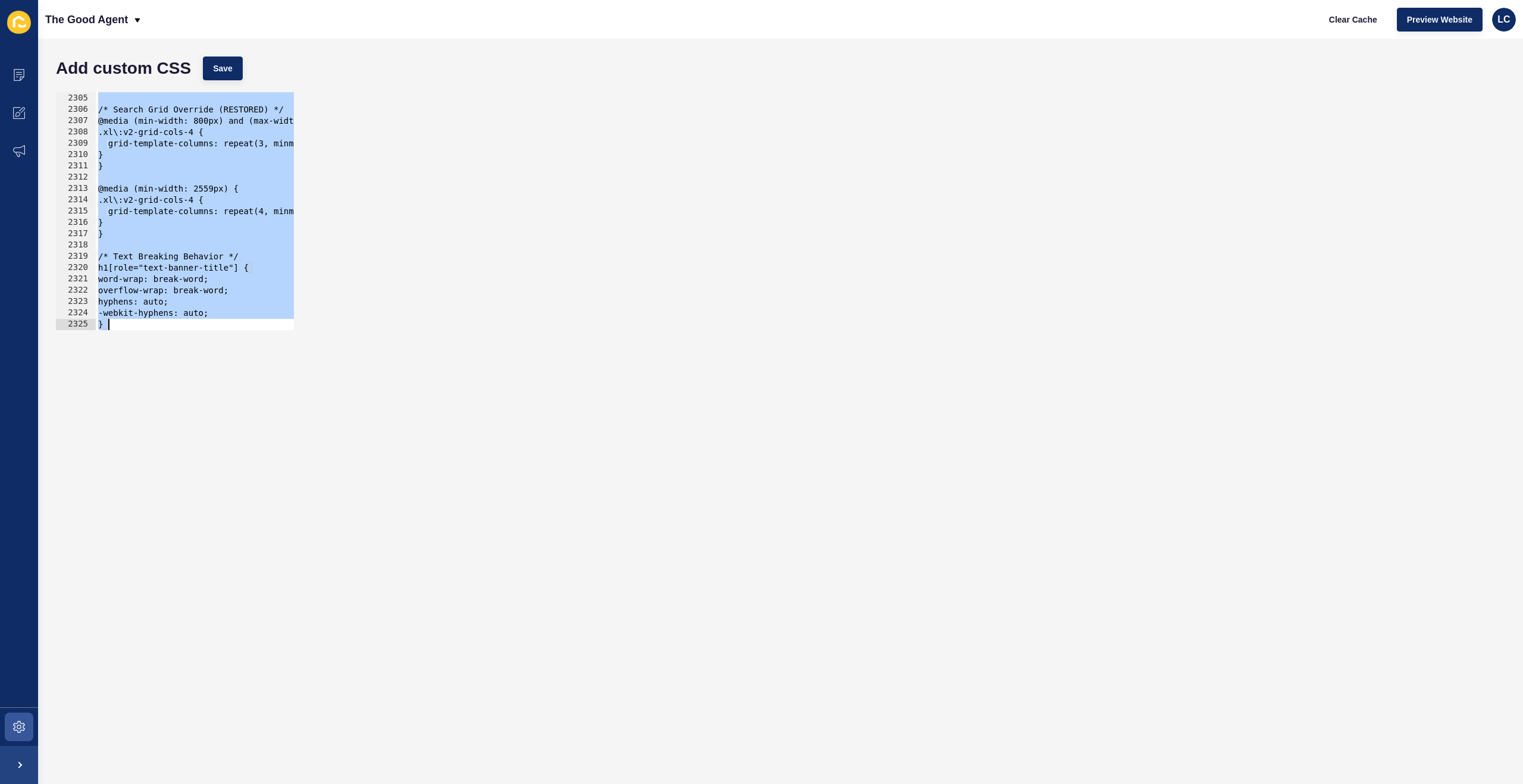
paste textarea
type textarea "}"
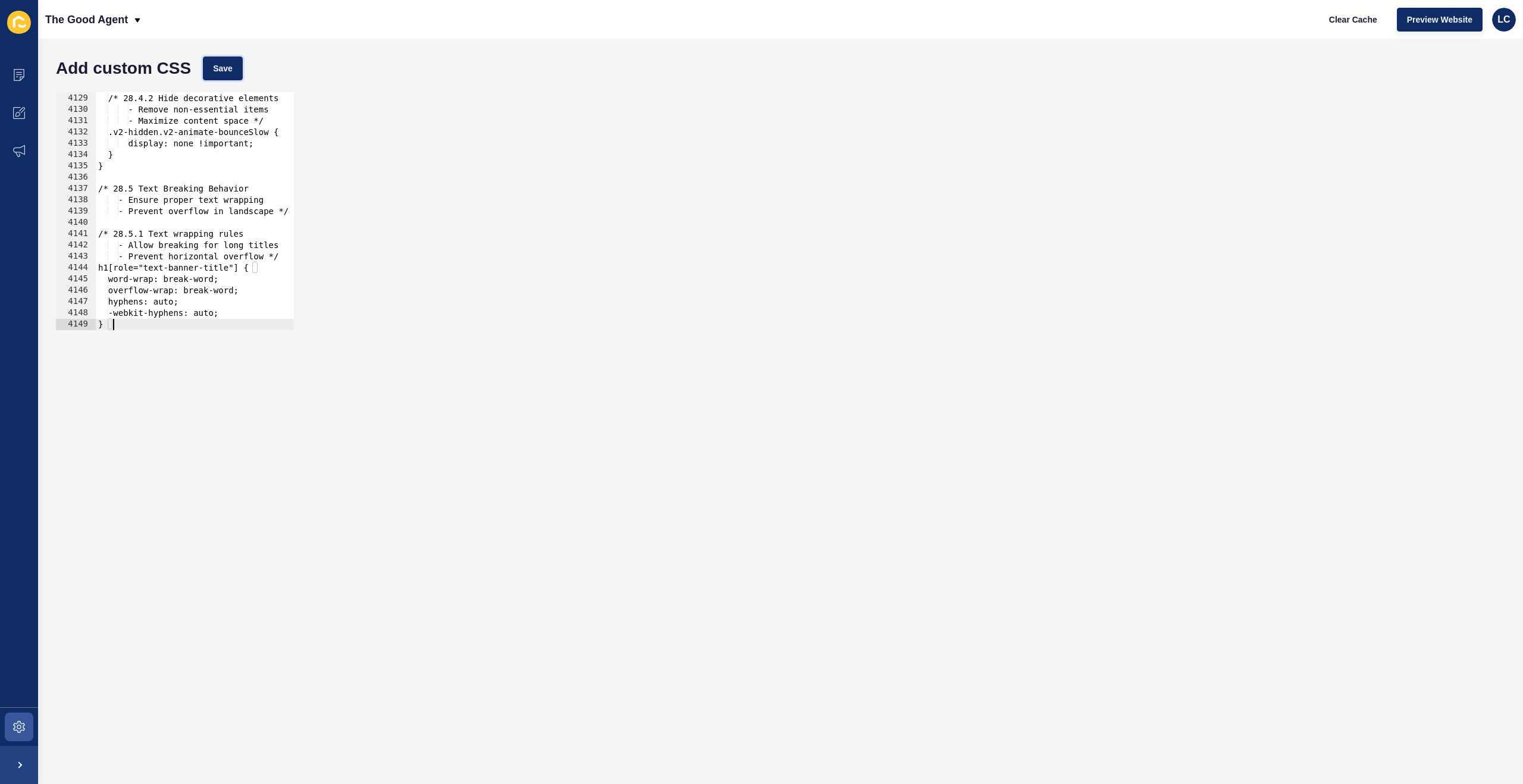
drag, startPoint x: 239, startPoint y: 64, endPoint x: 425, endPoint y: 87, distance: 187.4
click at [239, 64] on button "Save" at bounding box center [222, 68] width 40 height 23
click at [1357, 17] on span "Clear Cache" at bounding box center [1353, 19] width 49 height 12
